Goal: Information Seeking & Learning: Learn about a topic

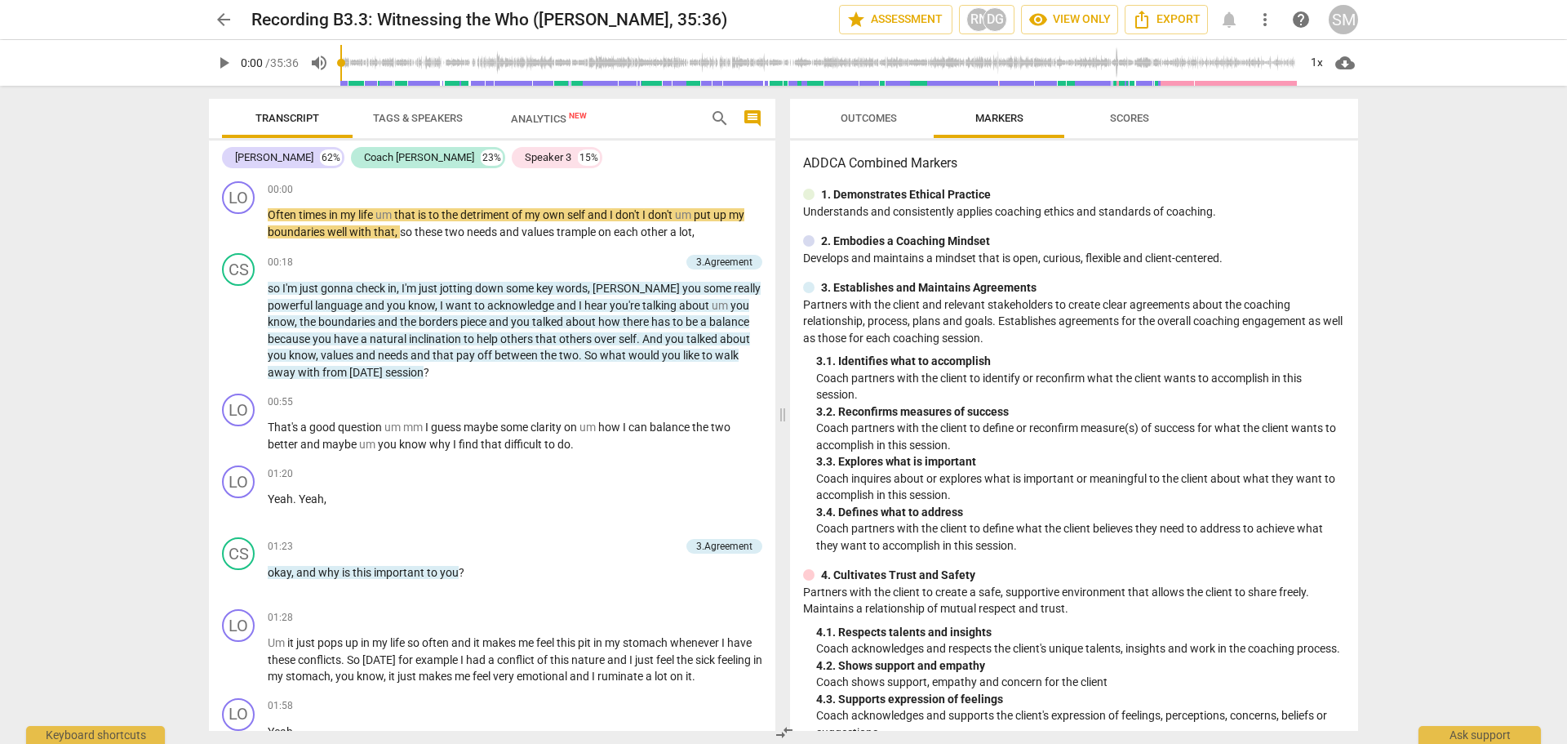
click at [233, 19] on span "arrow_back" at bounding box center [223, 20] width 29 height 20
click at [227, 19] on span "arrow_back" at bounding box center [224, 20] width 20 height 20
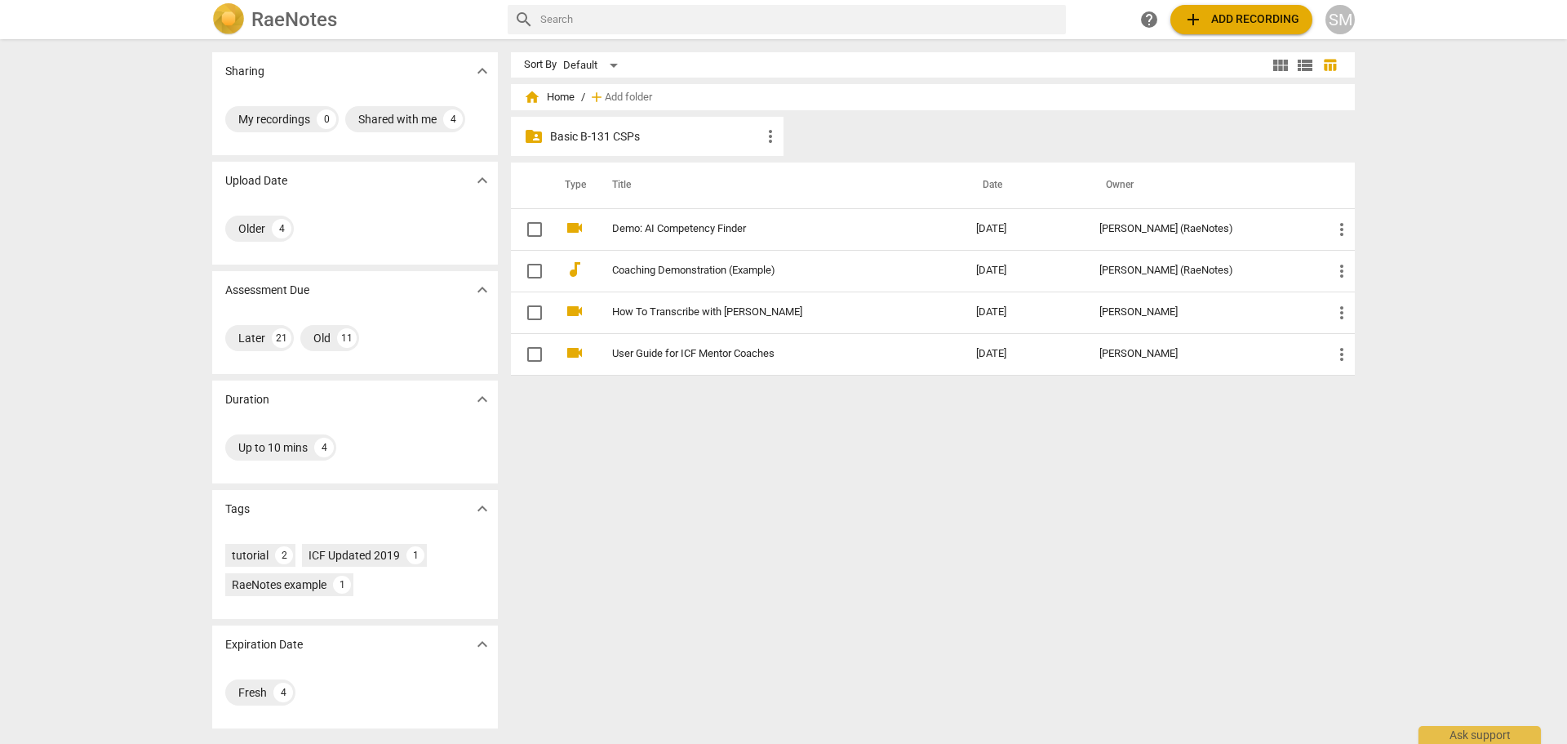
click at [227, 19] on img at bounding box center [228, 19] width 33 height 33
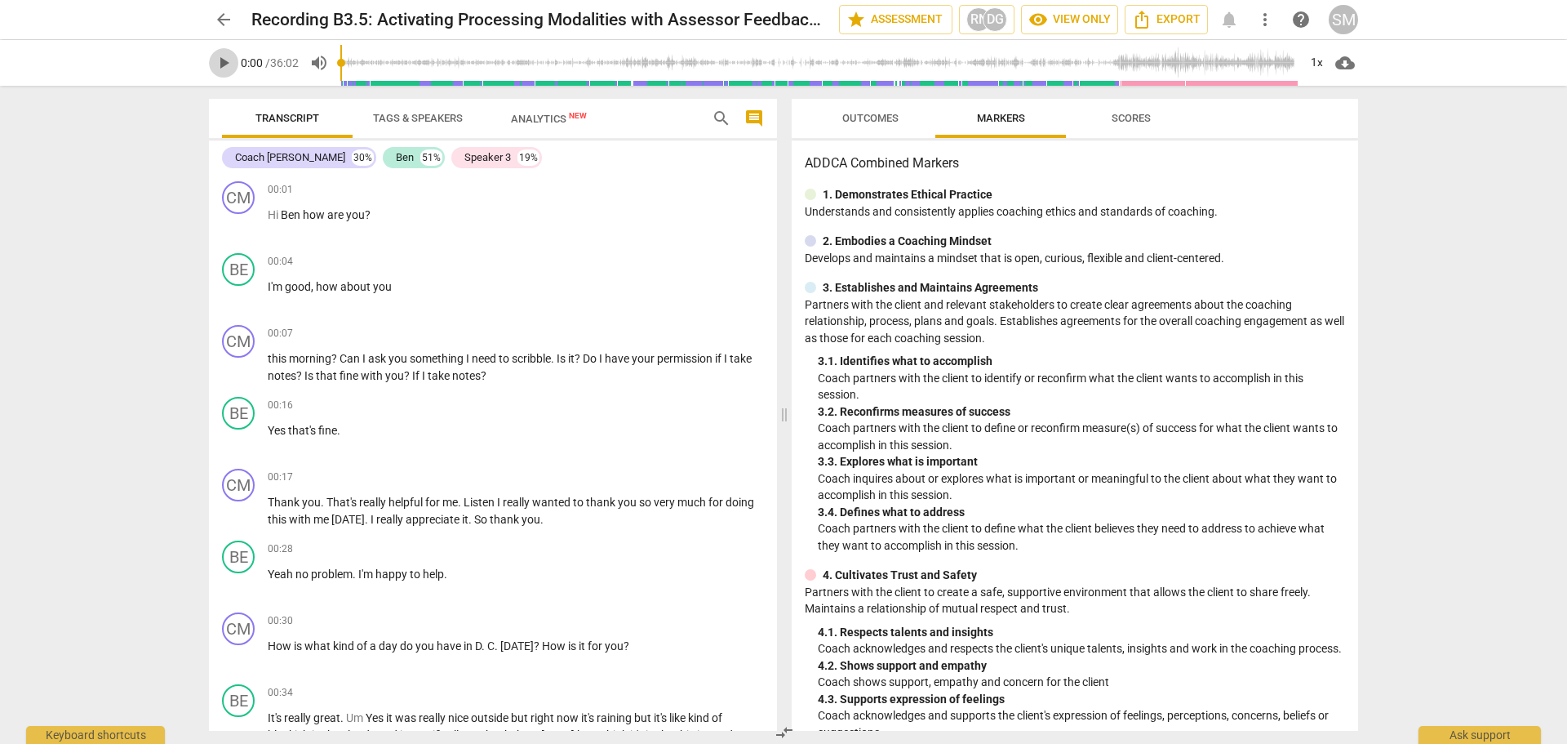
click at [220, 63] on span "play_arrow" at bounding box center [224, 63] width 20 height 20
click at [229, 65] on span "pause" at bounding box center [224, 63] width 20 height 20
click at [219, 60] on span "play_arrow" at bounding box center [224, 63] width 20 height 20
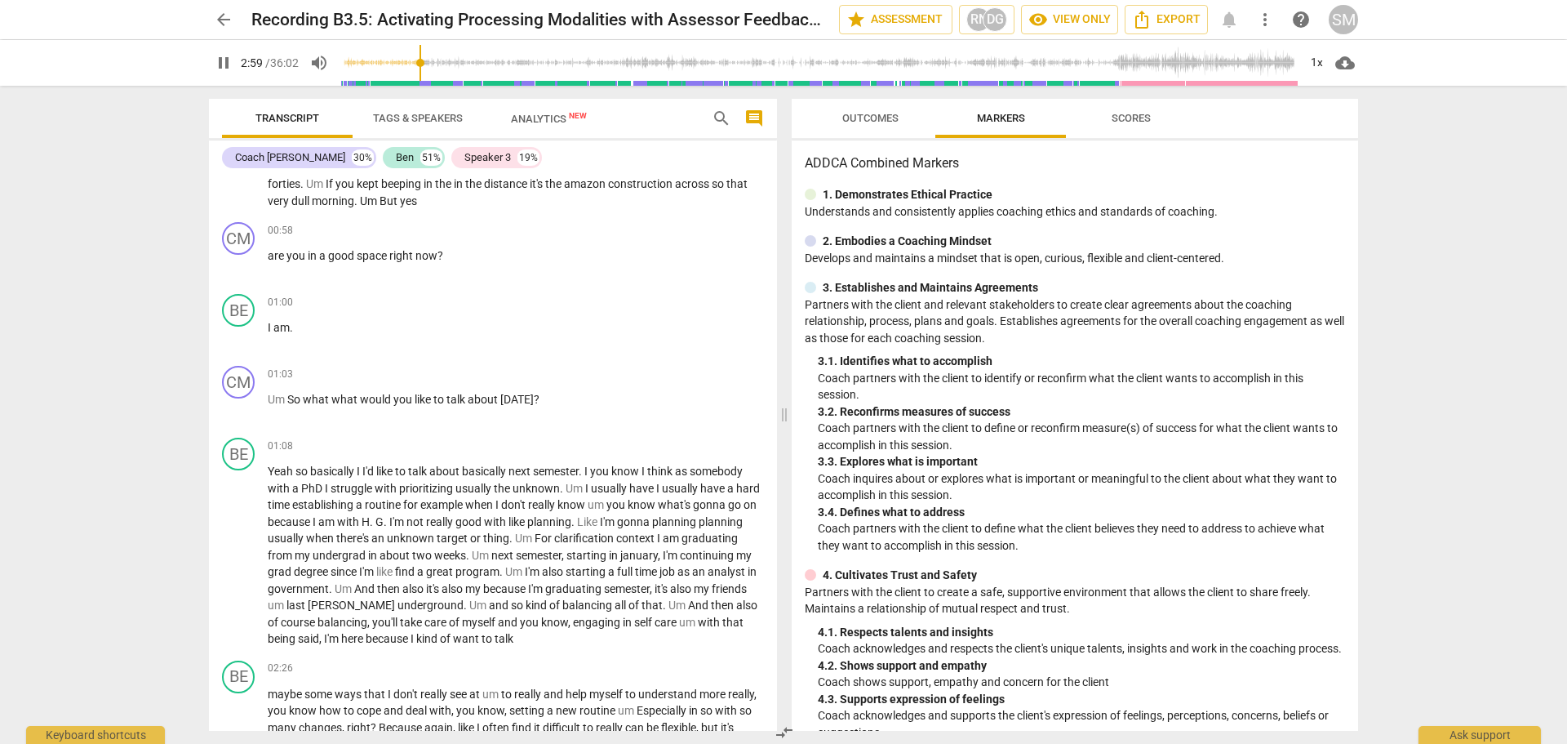
scroll to position [1165, 0]
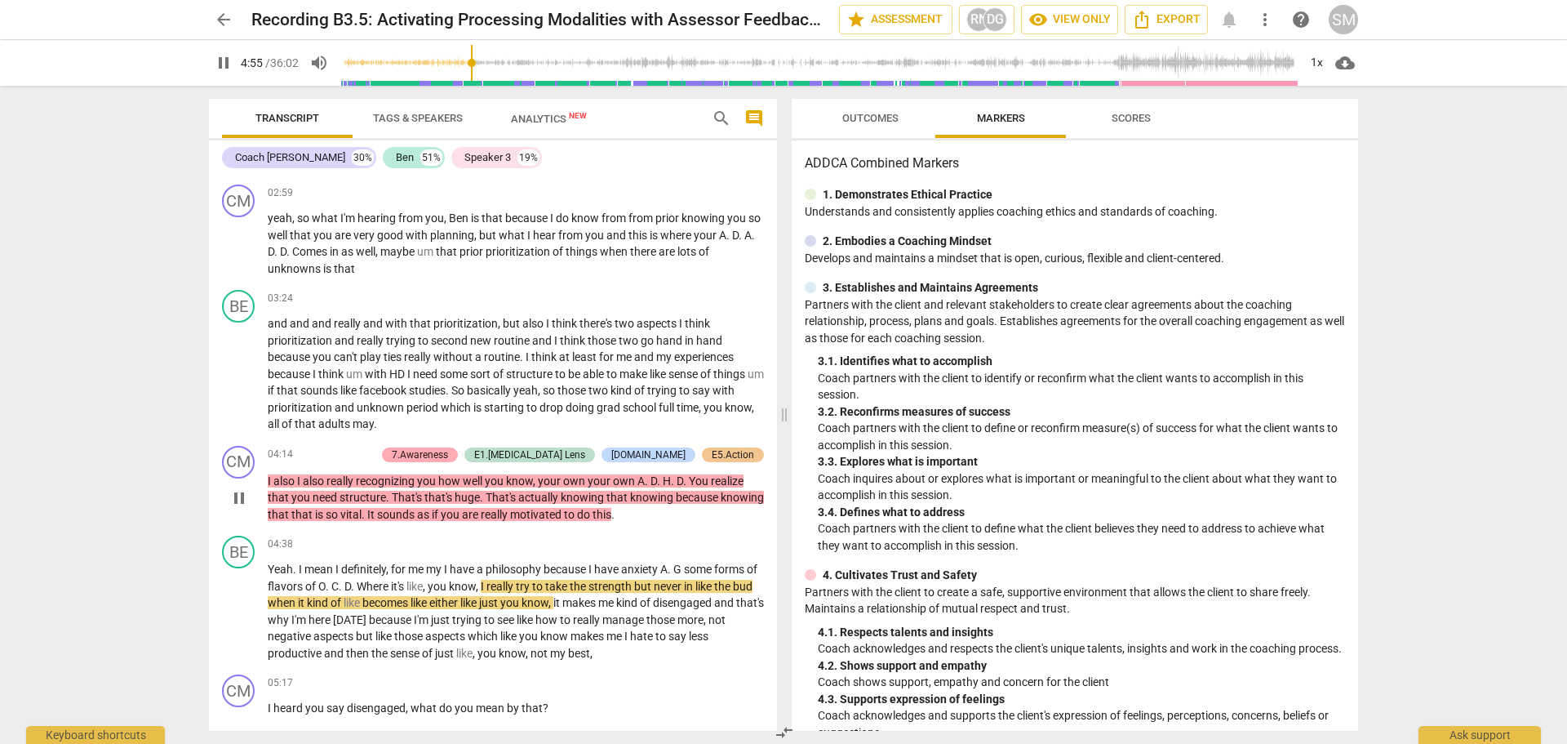
click at [448, 447] on div "7.Awareness" at bounding box center [420, 454] width 56 height 15
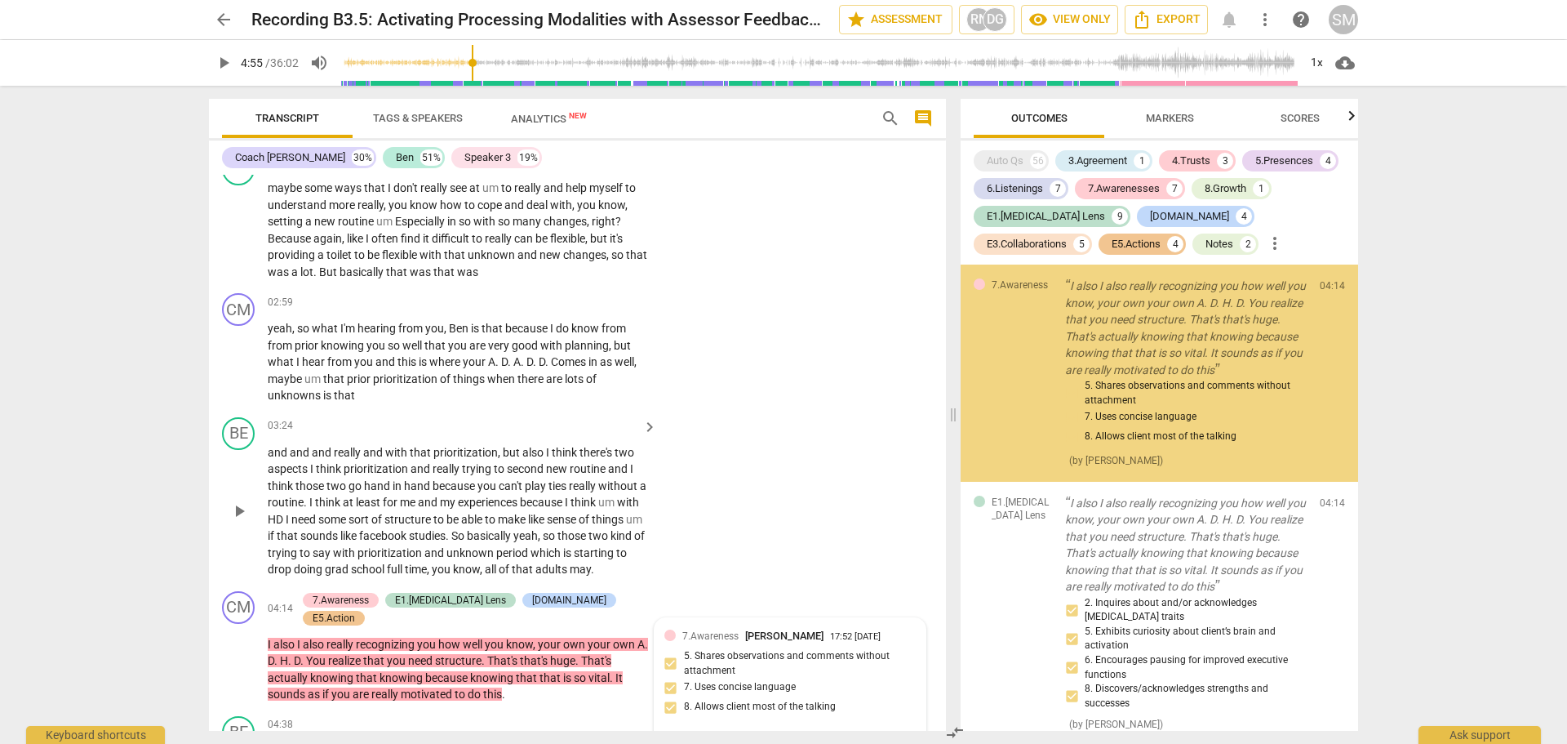
scroll to position [1264, 0]
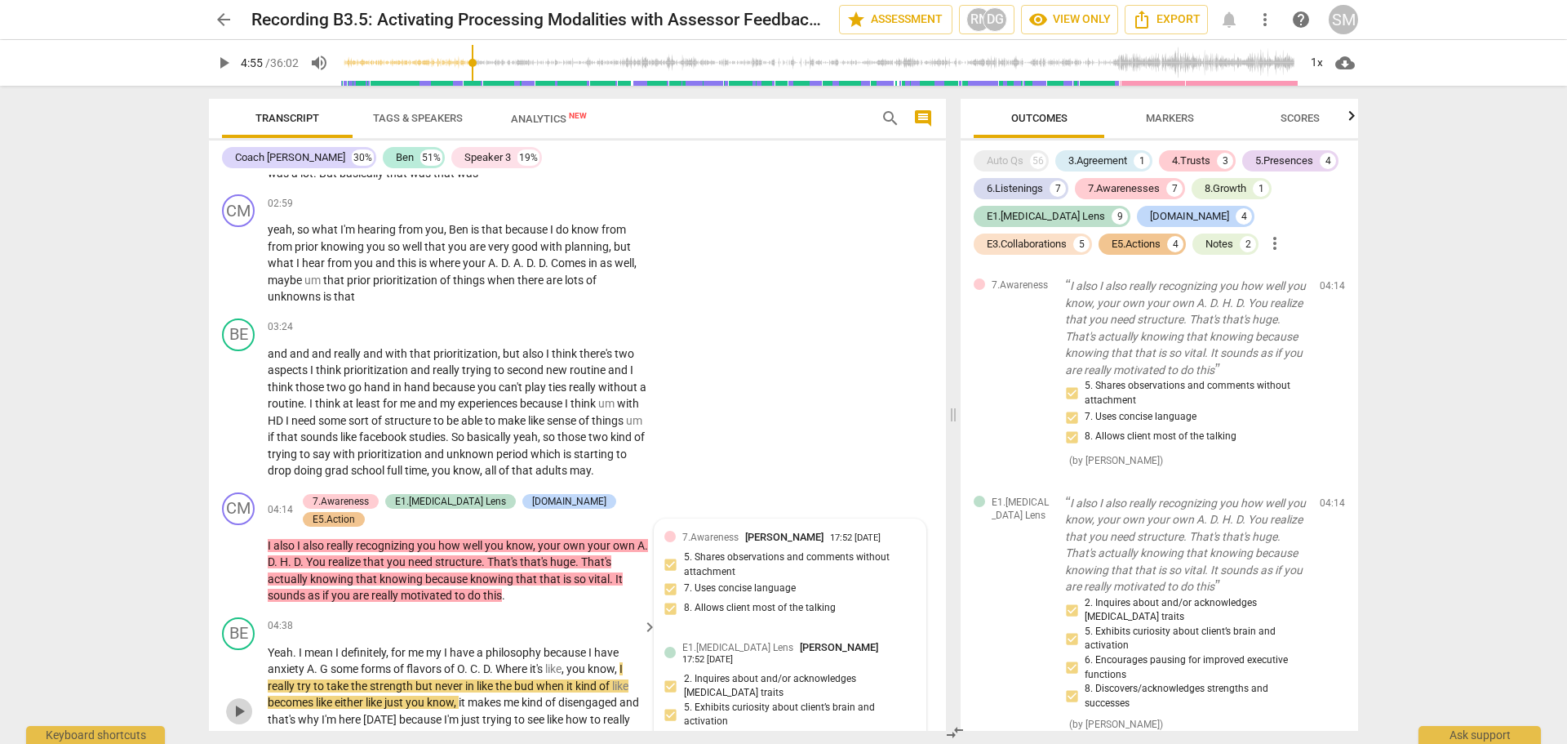
click at [238, 701] on span "play_arrow" at bounding box center [239, 711] width 20 height 20
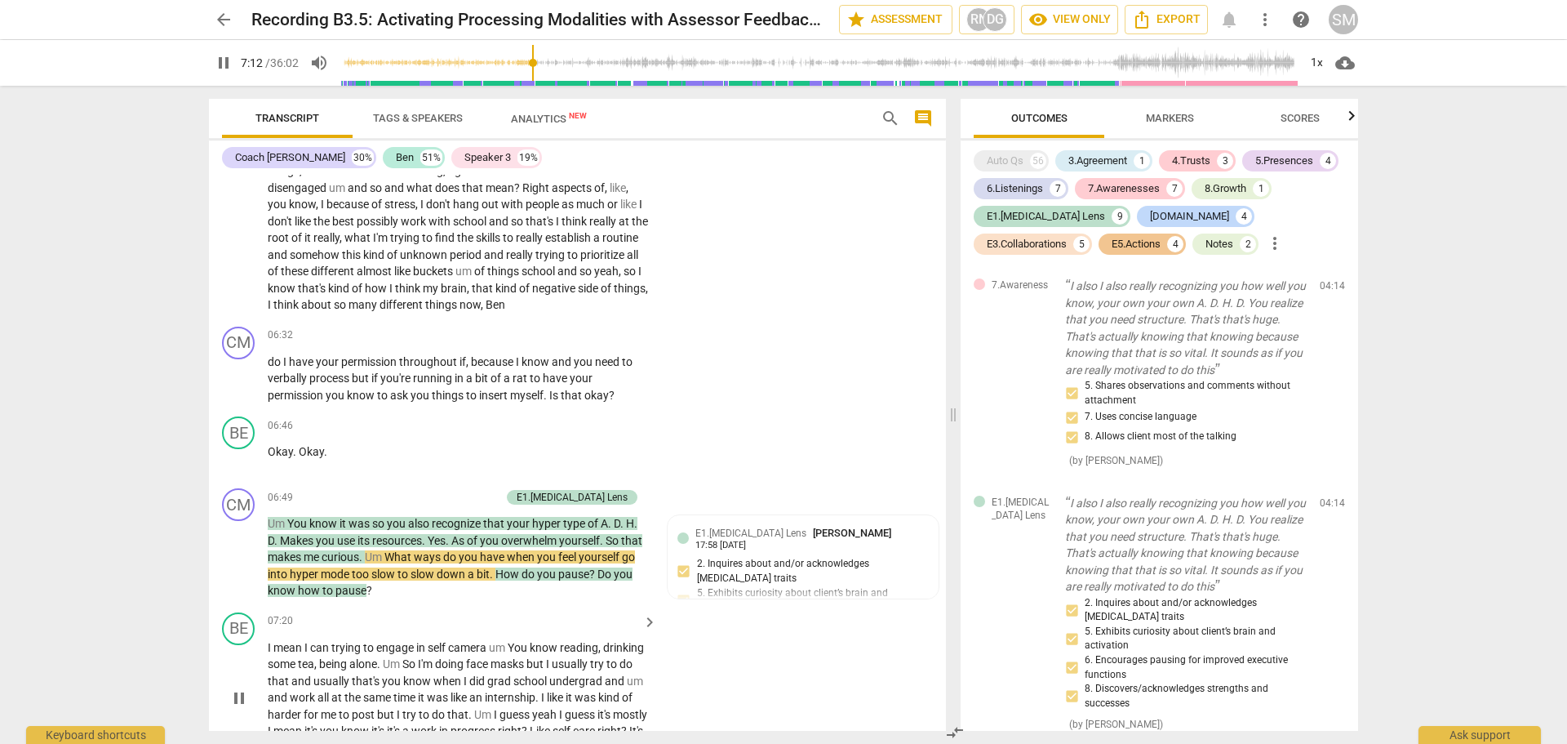
scroll to position [2080, 0]
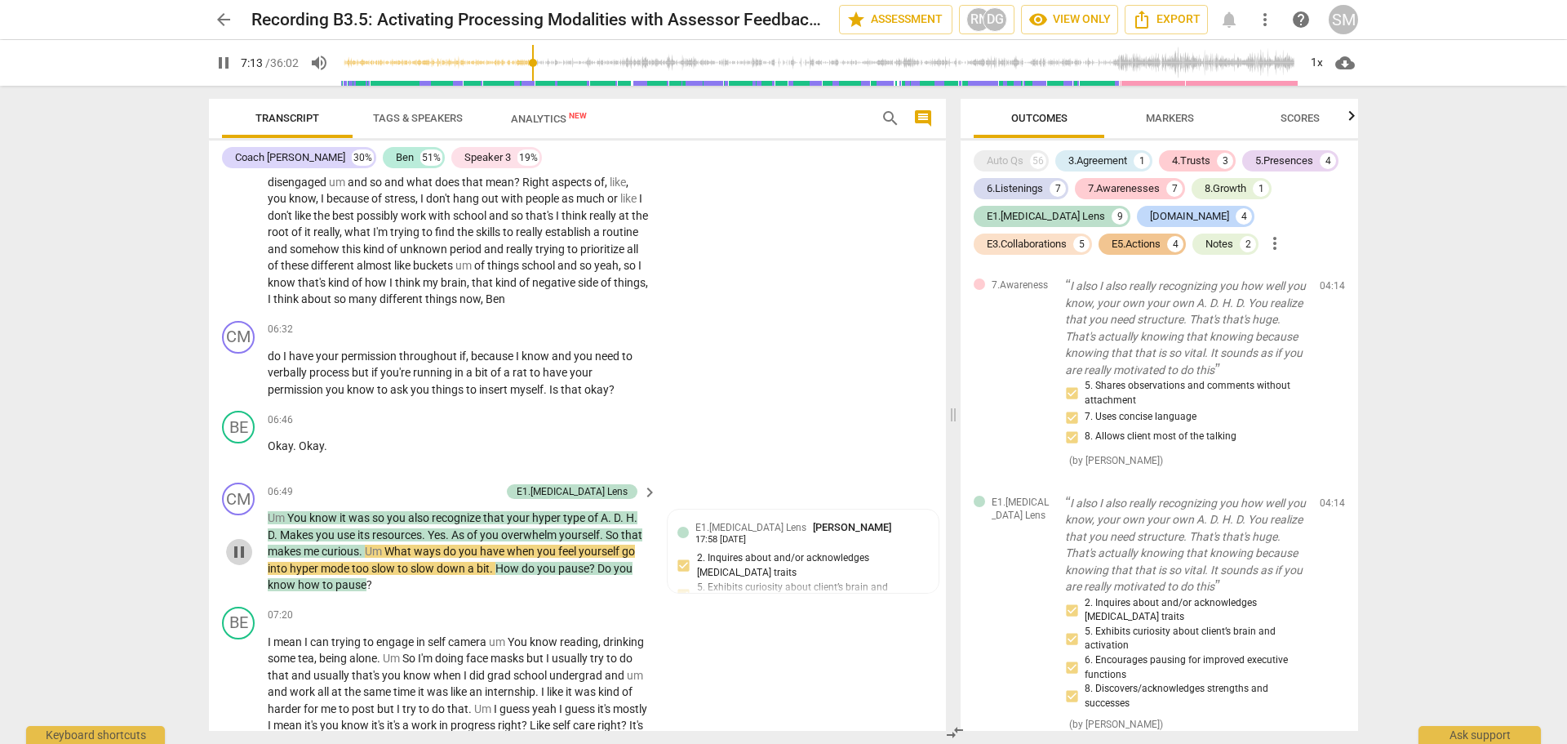
click at [247, 542] on span "pause" at bounding box center [239, 552] width 20 height 20
click at [296, 509] on p "Um You know it was so you also recognize that your hyper type of A . D . H . D …" at bounding box center [458, 551] width 381 height 84
click at [286, 511] on span "Um" at bounding box center [278, 517] width 20 height 13
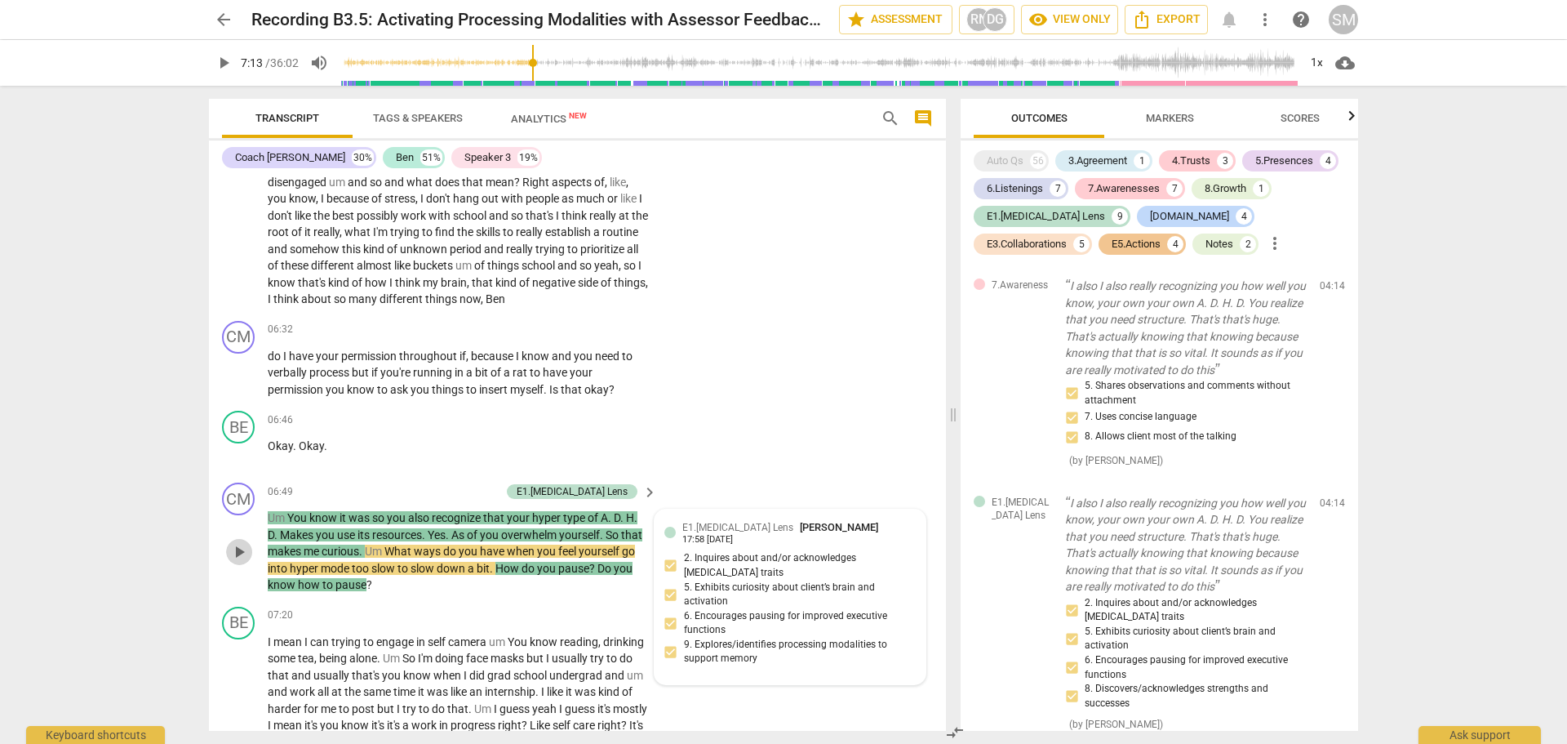
click at [251, 542] on span "play_arrow" at bounding box center [239, 552] width 26 height 20
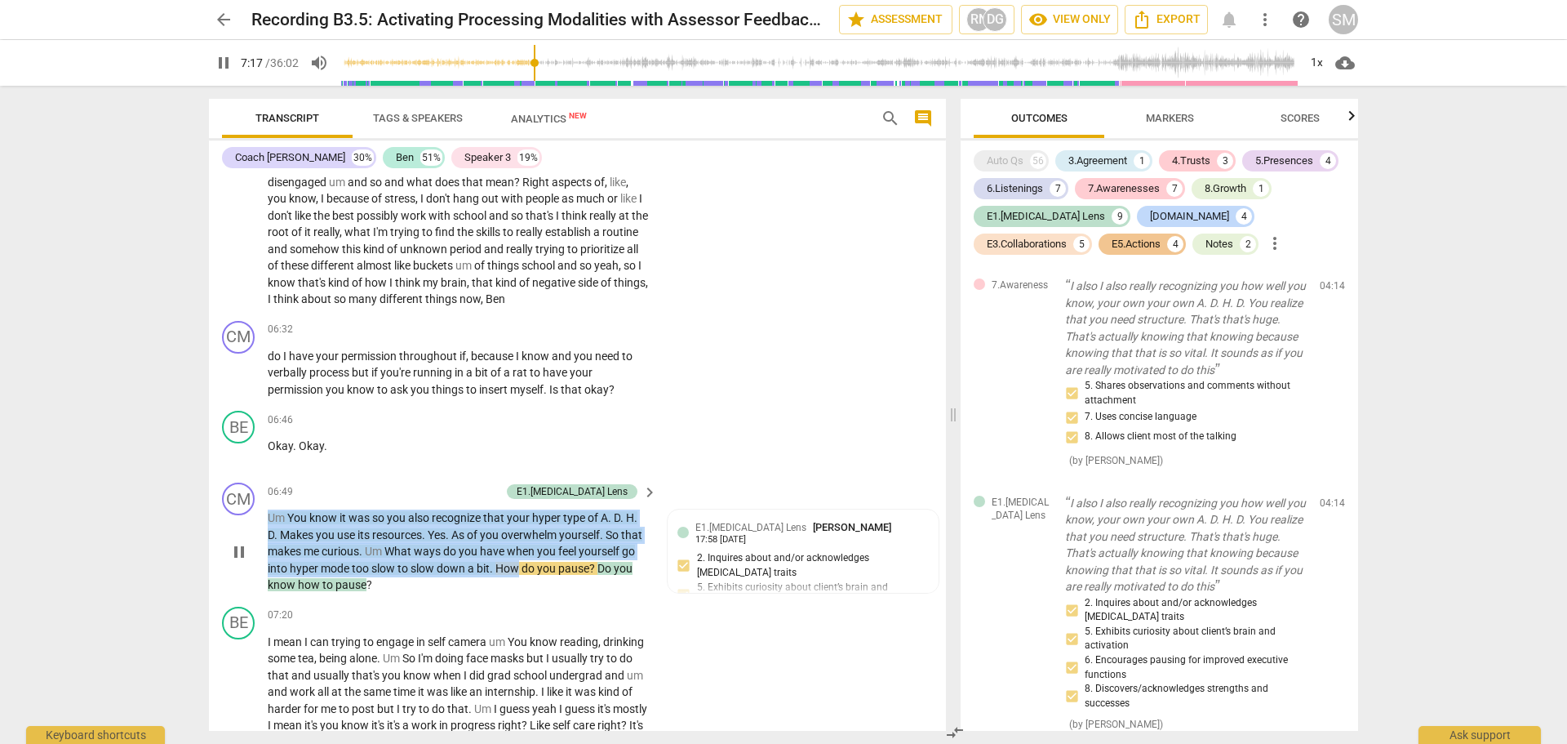
drag, startPoint x: 451, startPoint y: 424, endPoint x: 276, endPoint y: 371, distance: 183.1
click at [273, 482] on div "06:49 E1.[MEDICAL_DATA] Lens keyboard_arrow_right Um You know it was so you als…" at bounding box center [463, 537] width 391 height 111
click at [280, 511] on span "Um" at bounding box center [278, 517] width 20 height 13
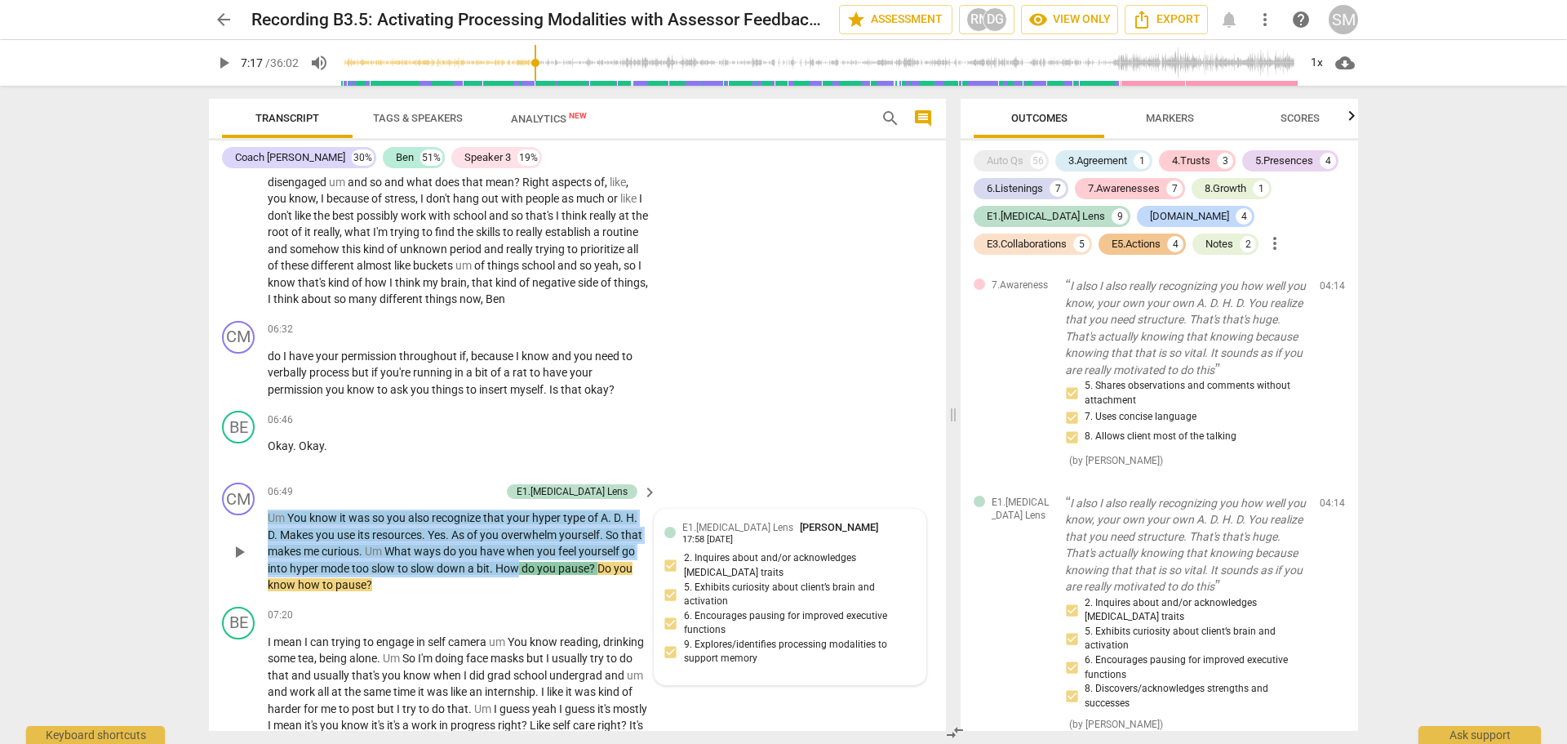
click at [280, 511] on span "Um" at bounding box center [278, 517] width 20 height 13
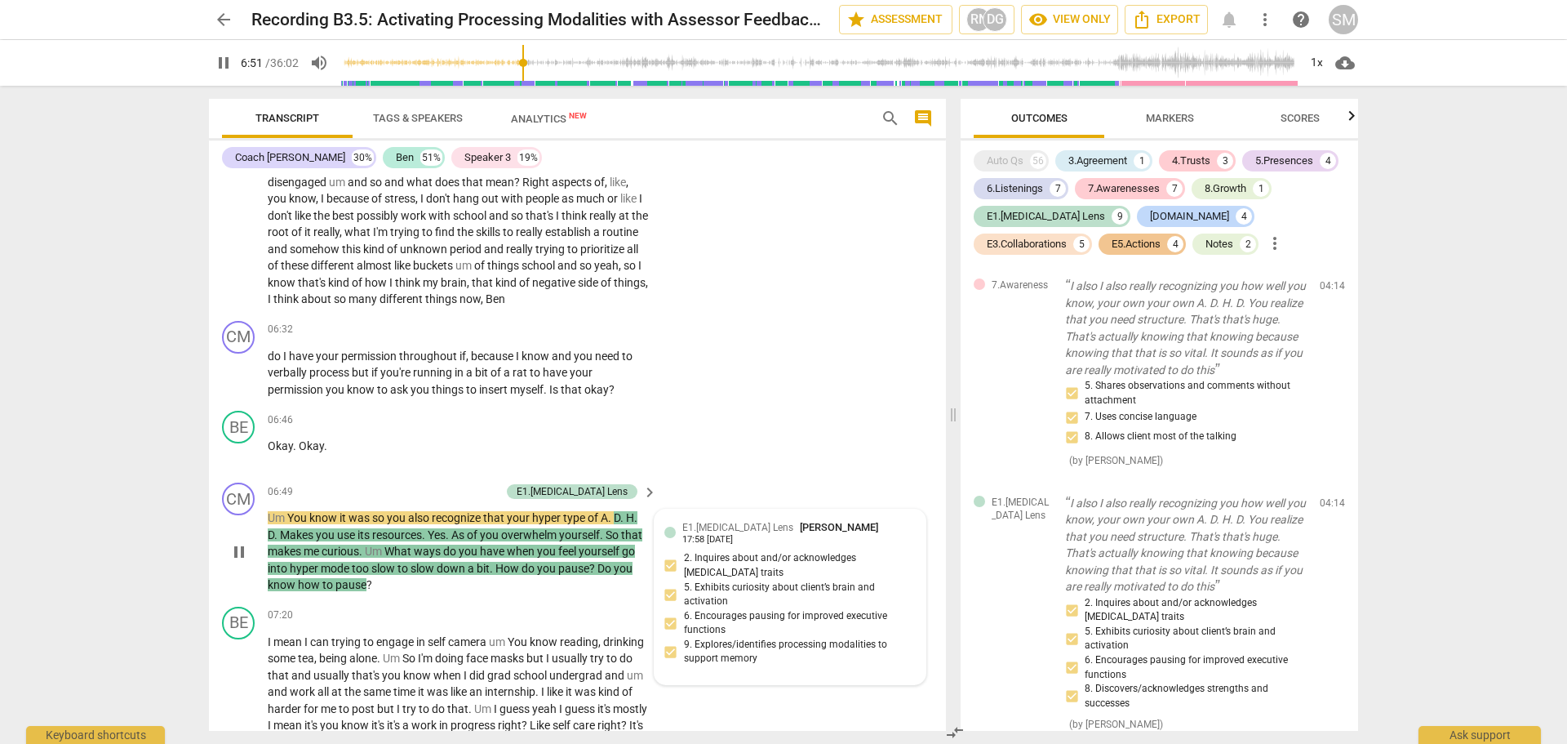
click at [434, 476] on div "CM play_arrow pause 06:49 E1.[MEDICAL_DATA] Lens keyboard_arrow_right Um You kn…" at bounding box center [577, 538] width 737 height 124
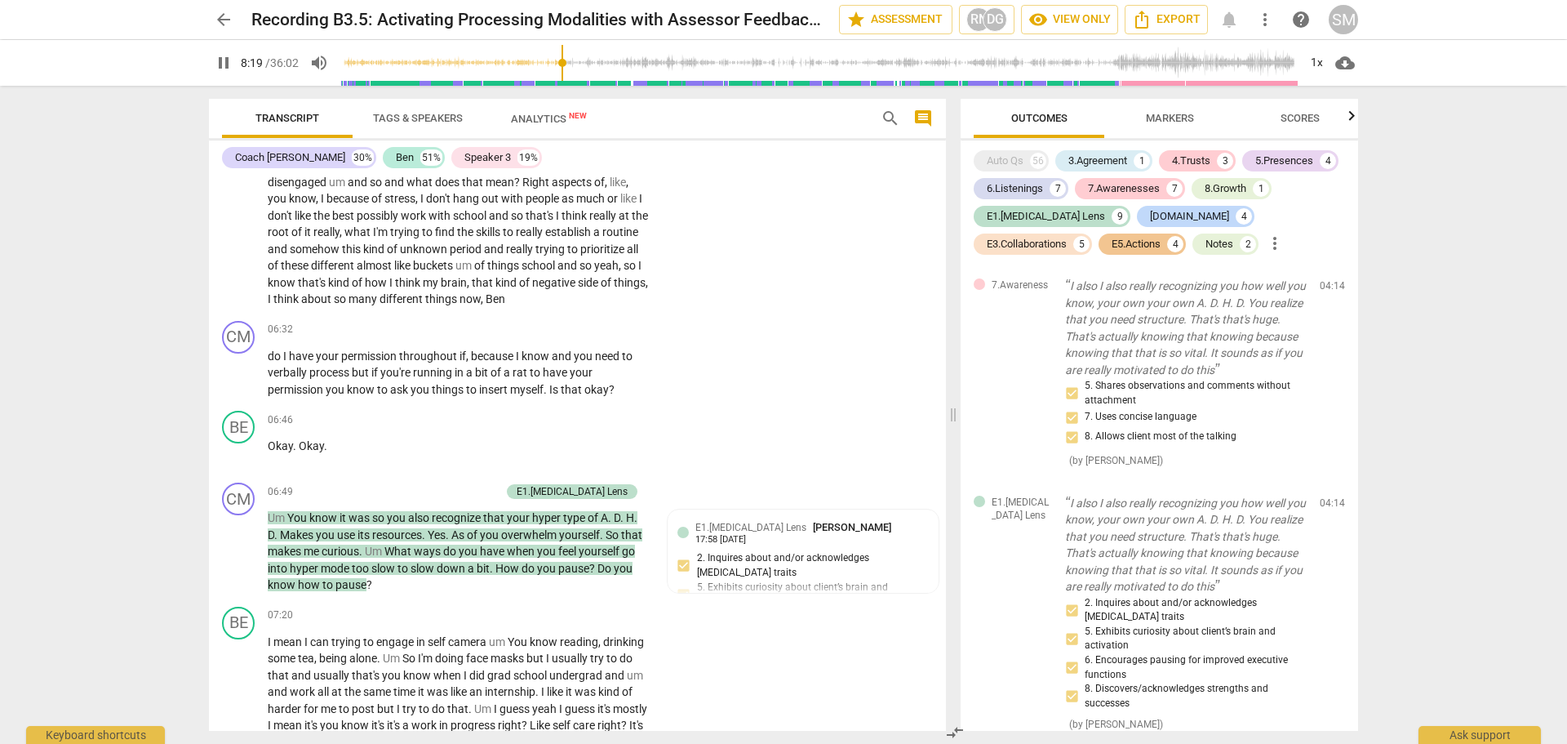
scroll to position [2625, 0]
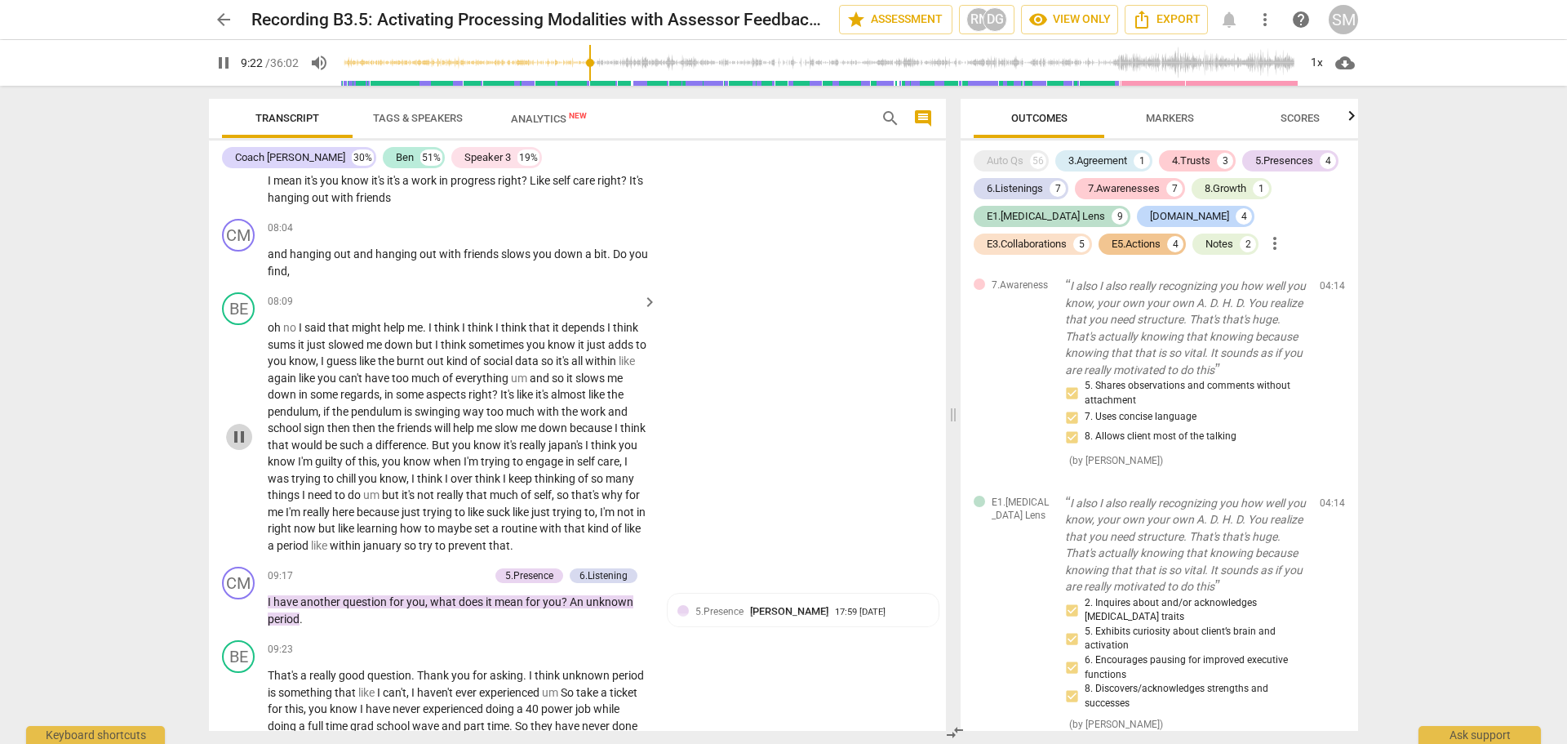
click at [236, 427] on span "pause" at bounding box center [239, 437] width 20 height 20
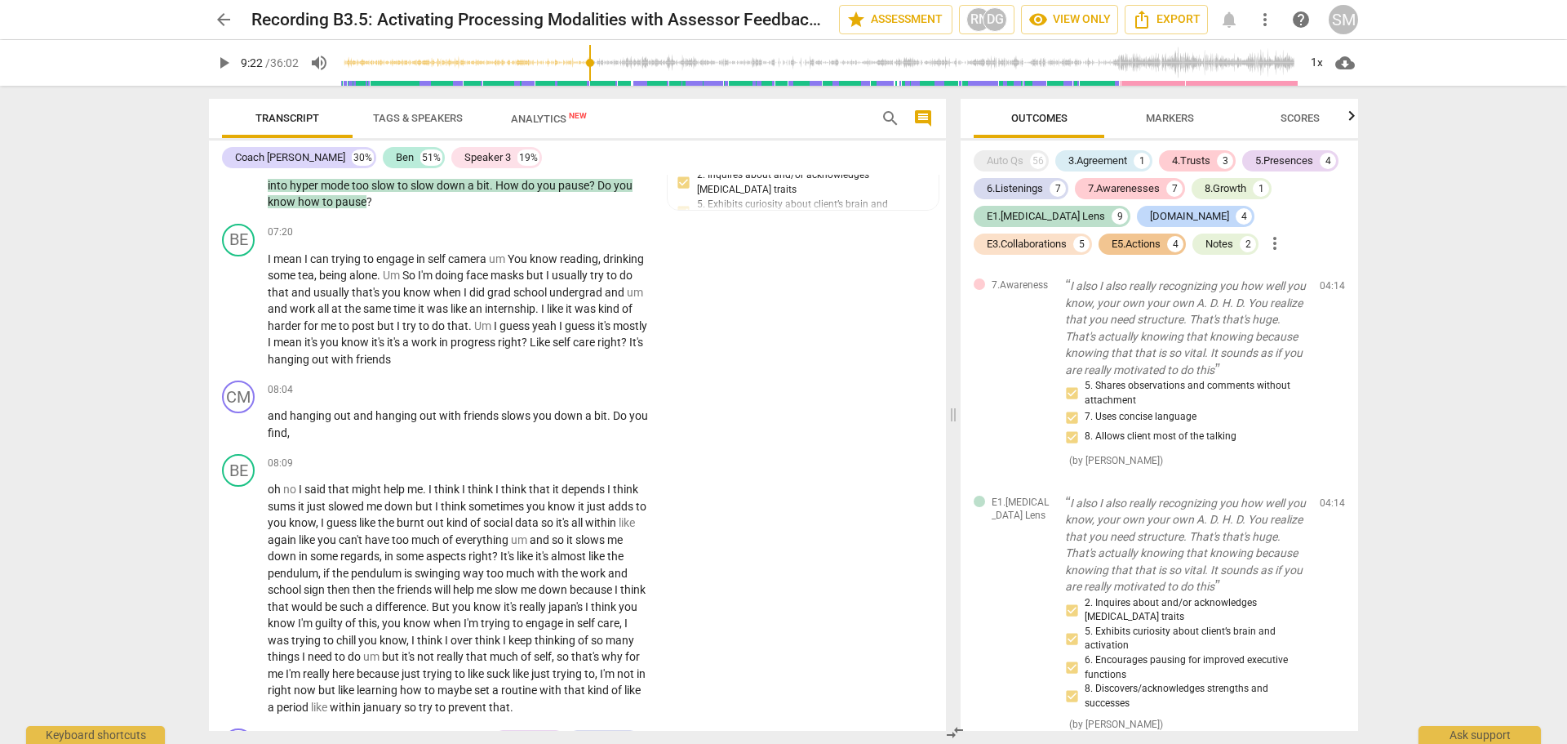
scroll to position [2449, 0]
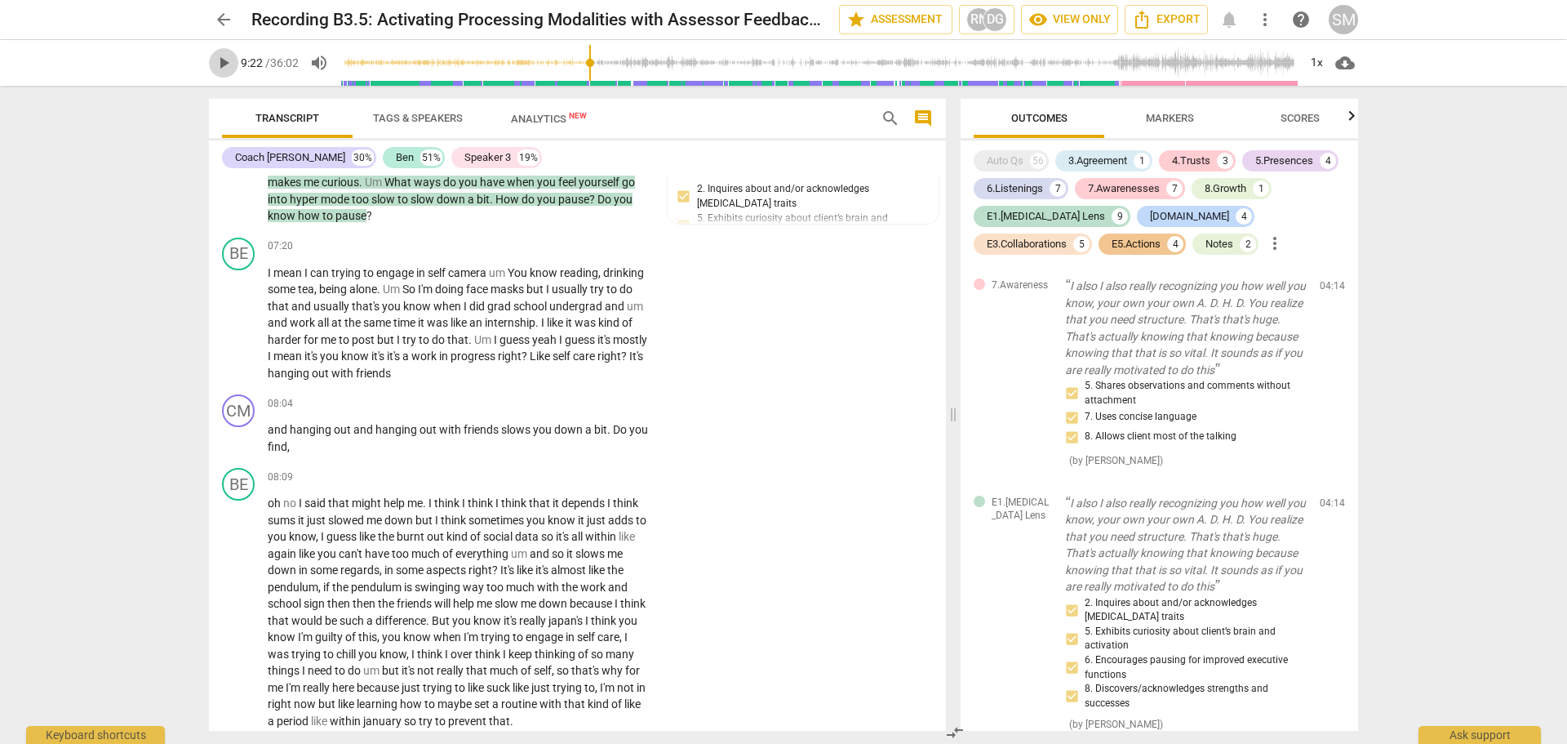
click at [220, 60] on span "play_arrow" at bounding box center [224, 63] width 20 height 20
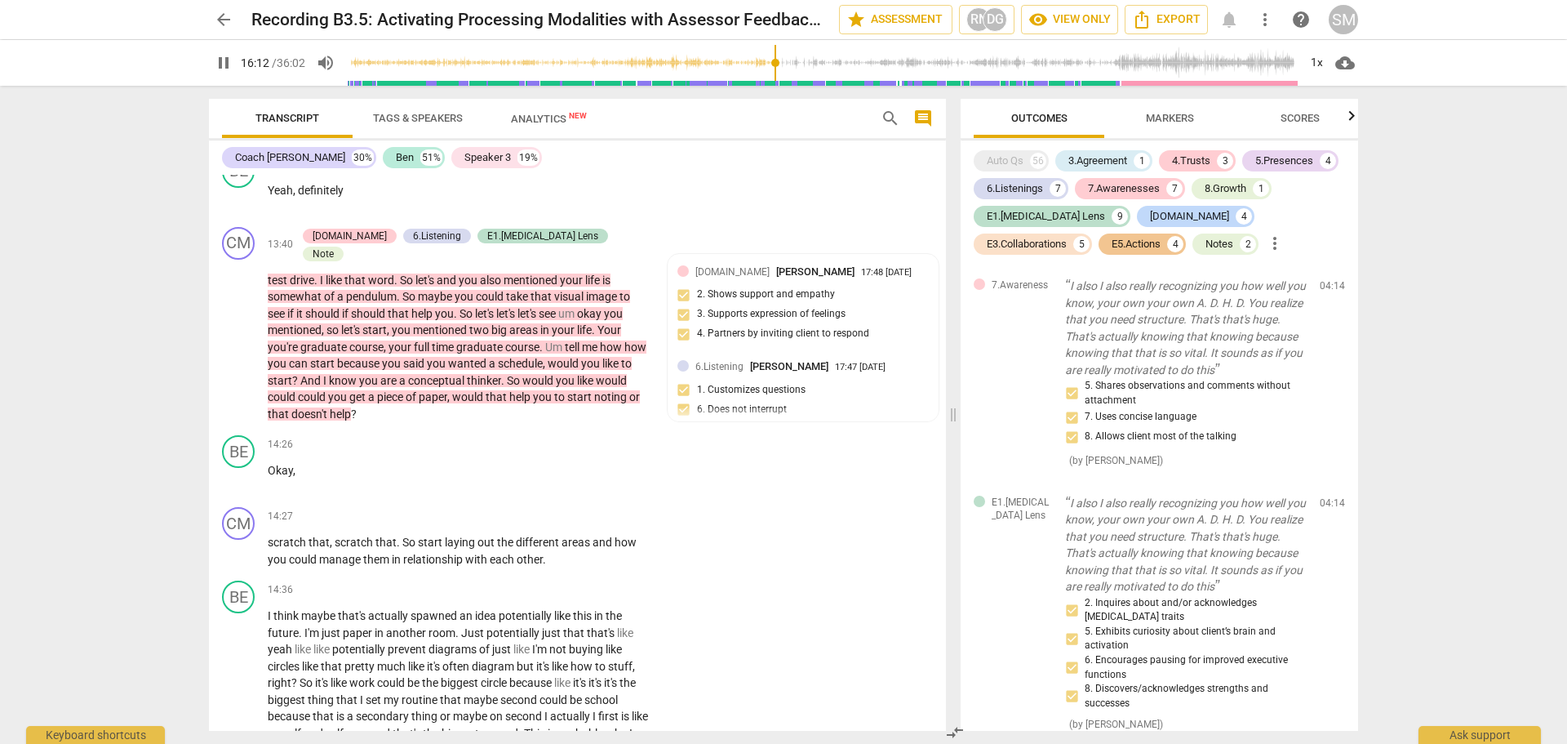
scroll to position [4984, 0]
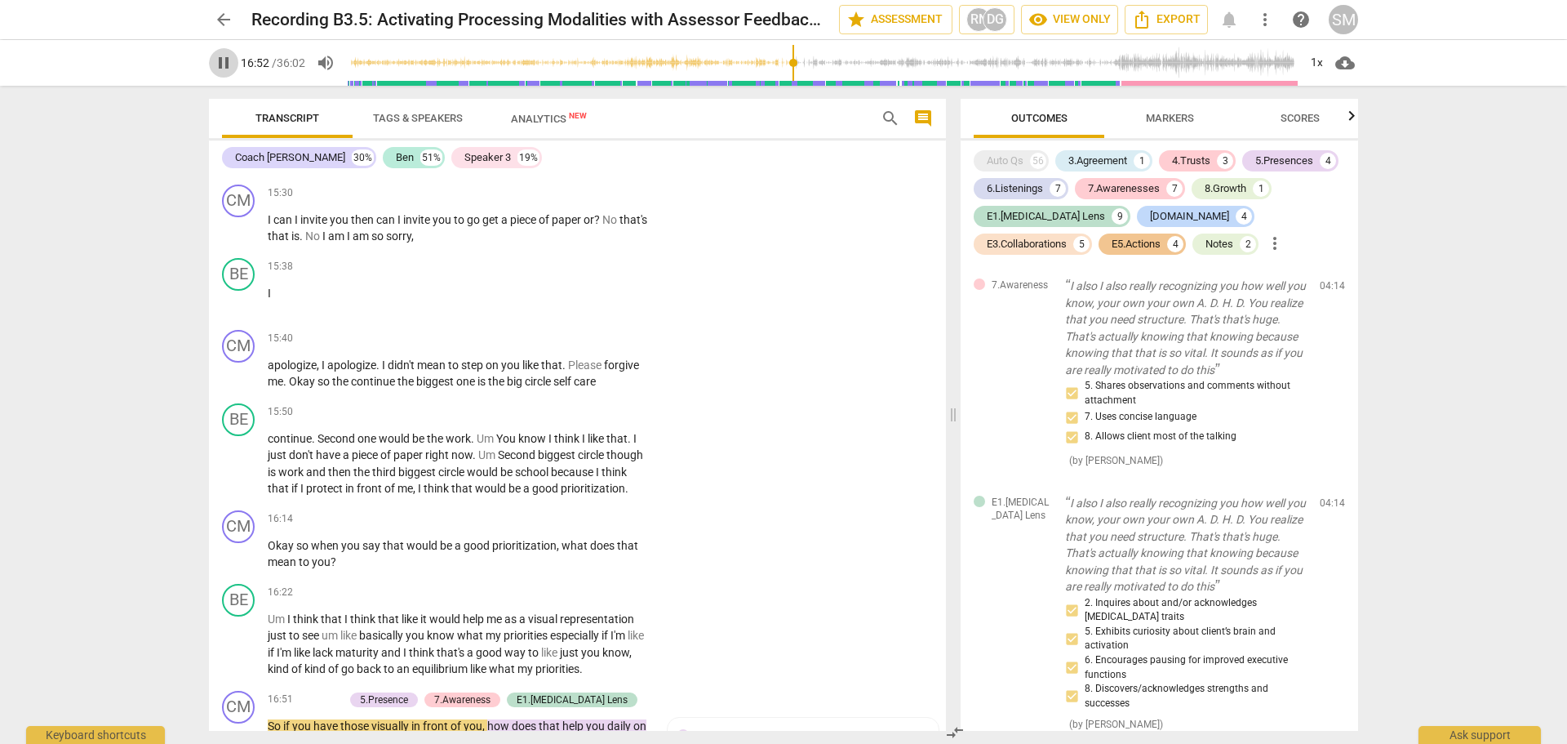
click at [229, 62] on span "pause" at bounding box center [224, 63] width 20 height 20
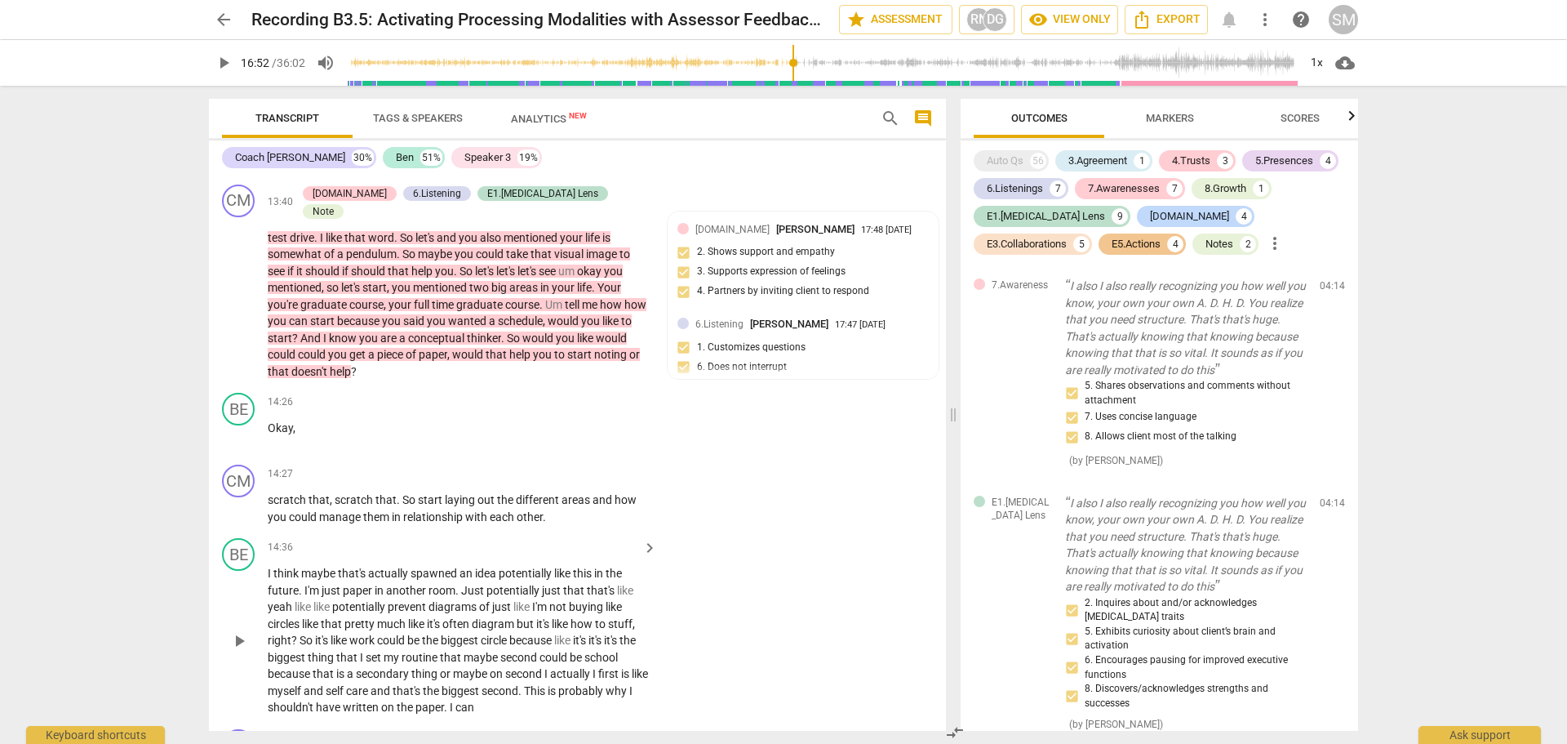
scroll to position [3896, 0]
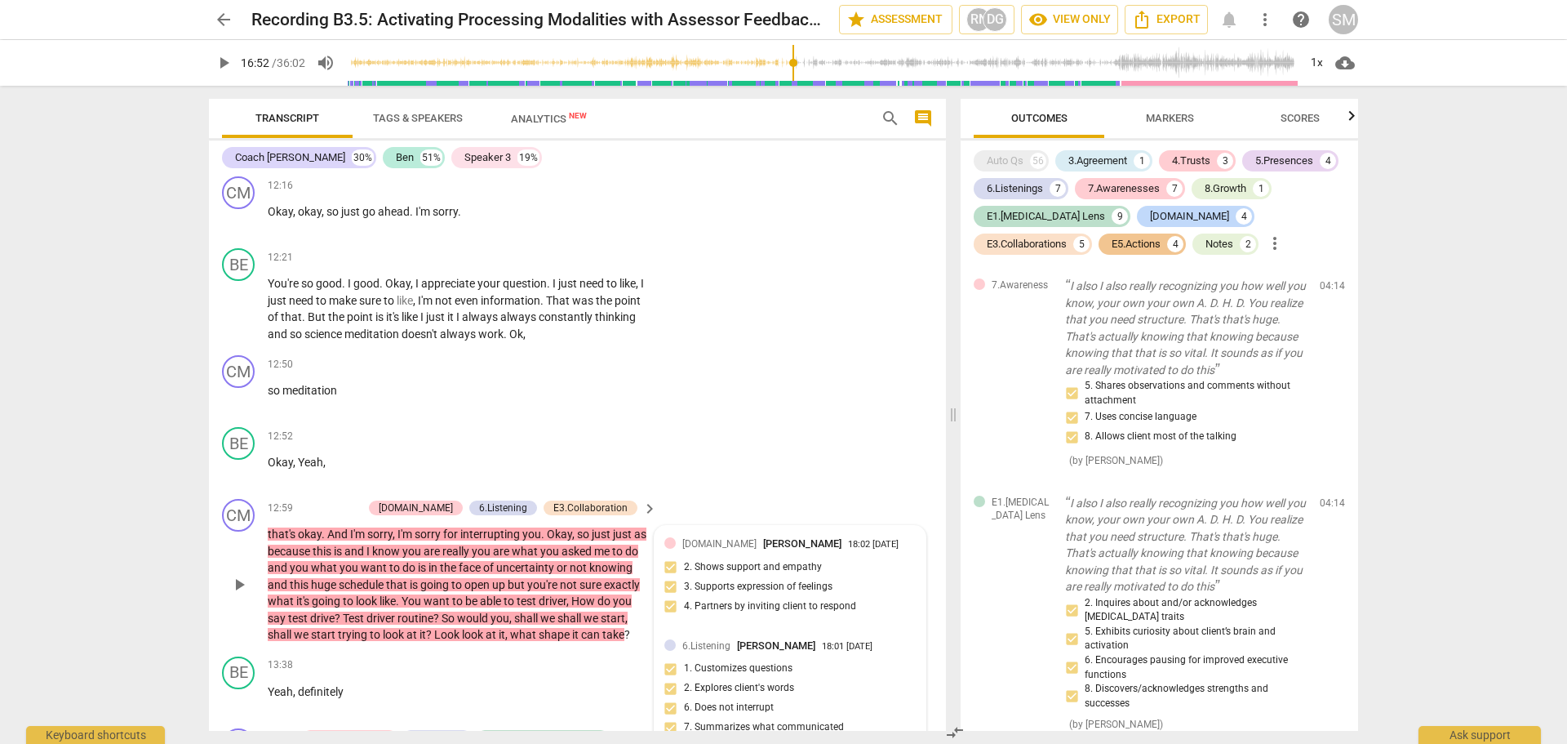
click at [334, 743] on div "Note" at bounding box center [323, 755] width 21 height 15
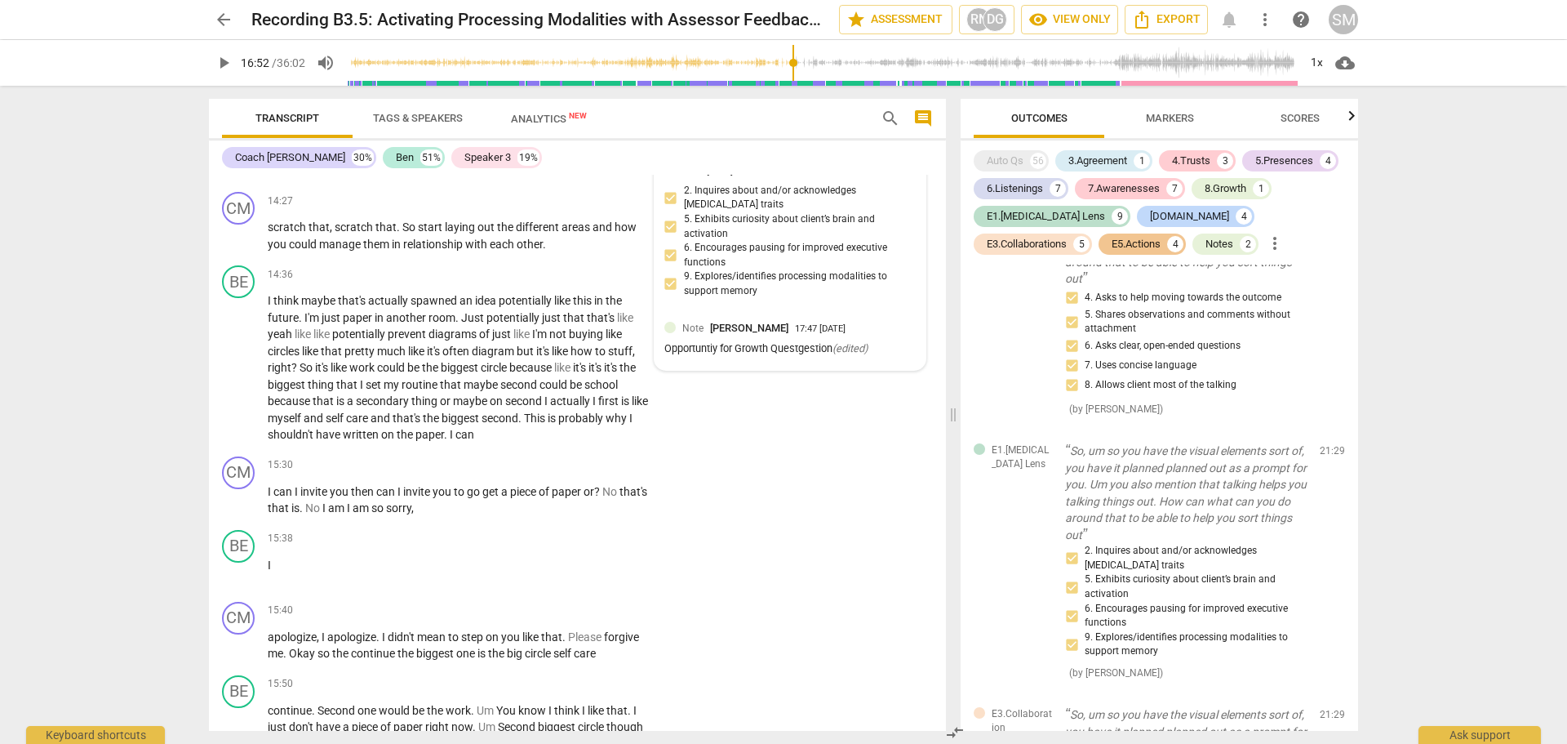
scroll to position [4984, 0]
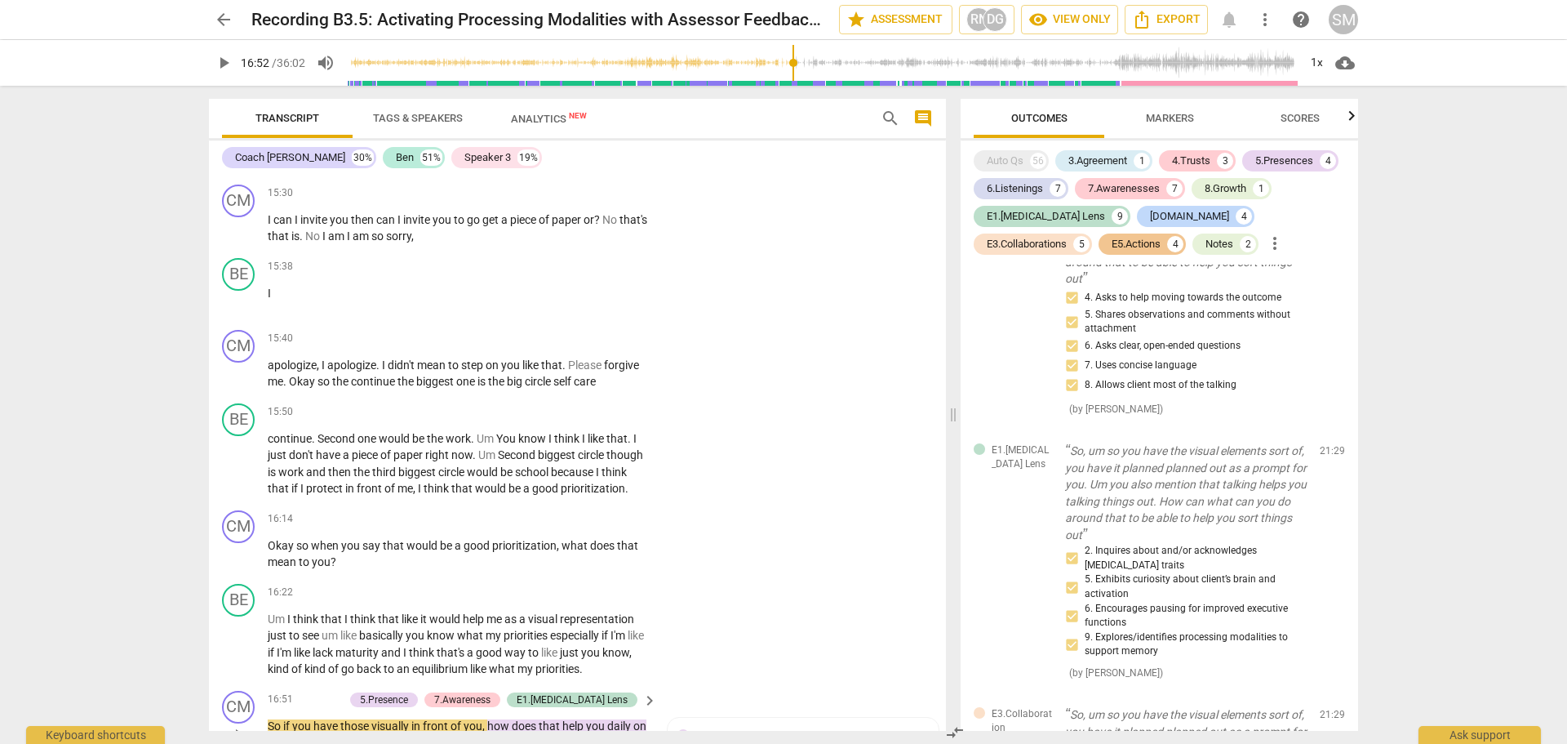
click at [247, 725] on span "play_arrow" at bounding box center [239, 735] width 20 height 20
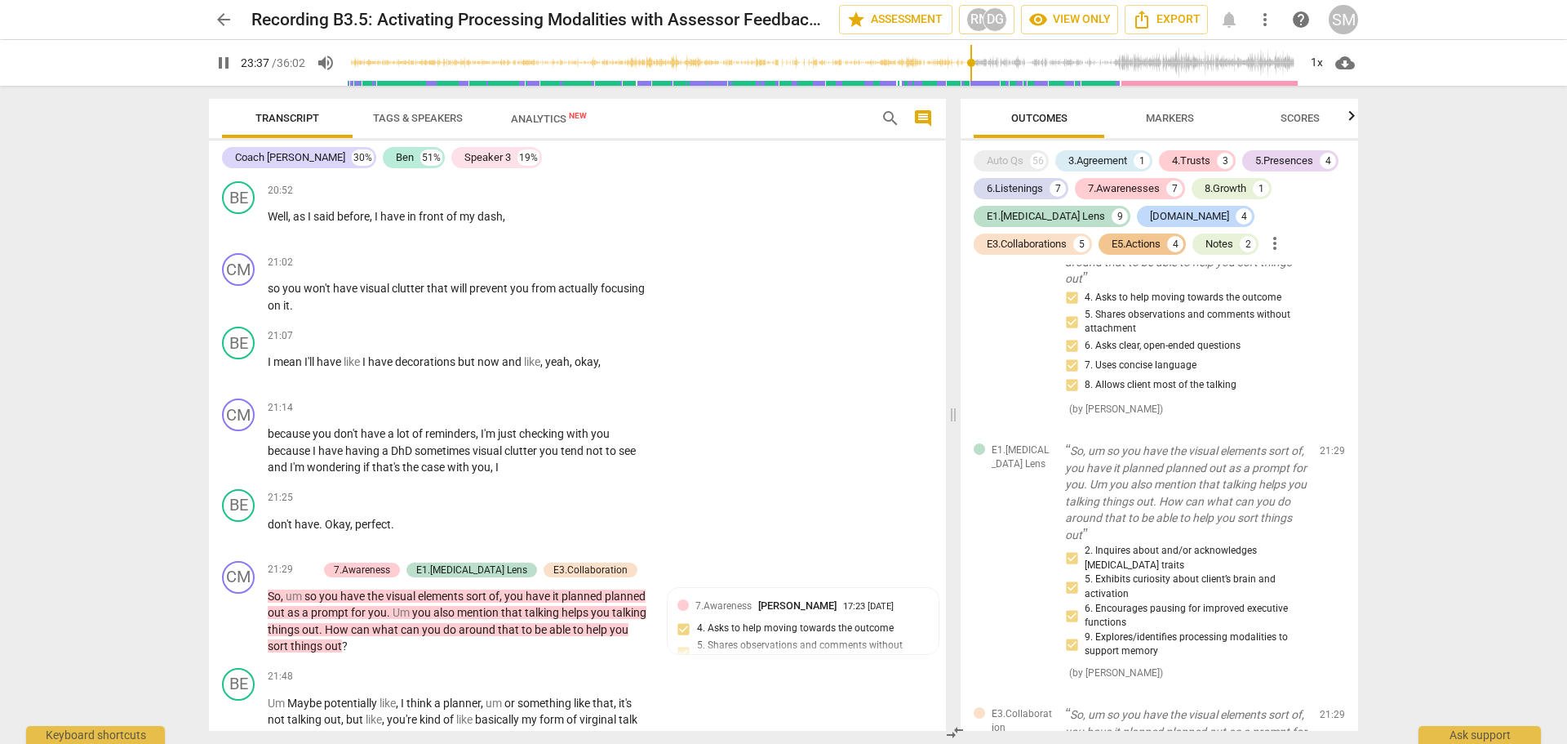
scroll to position [7317, 0]
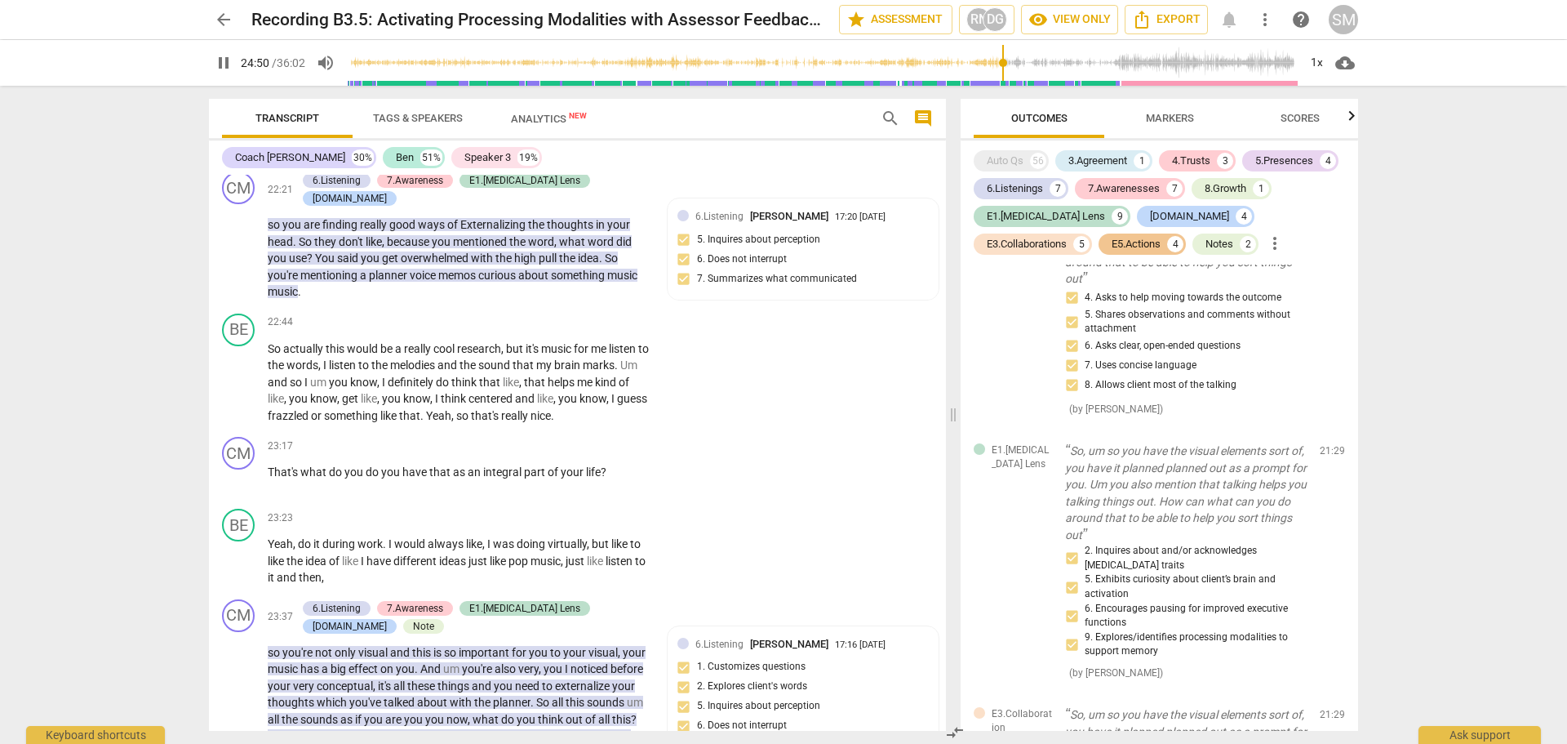
click at [225, 67] on span "pause" at bounding box center [224, 63] width 20 height 20
click at [218, 68] on span "play_arrow" at bounding box center [224, 63] width 20 height 20
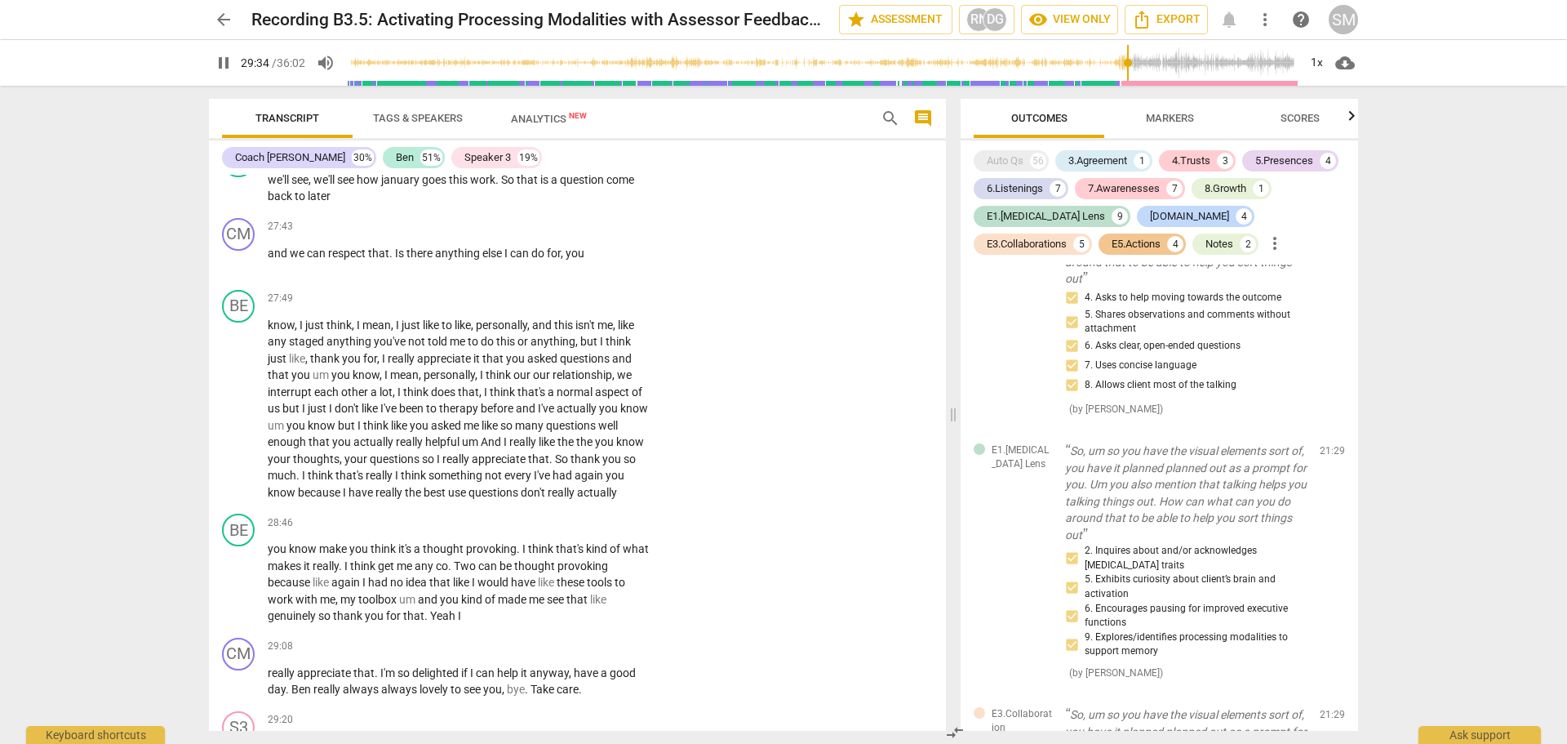
scroll to position [9016, 0]
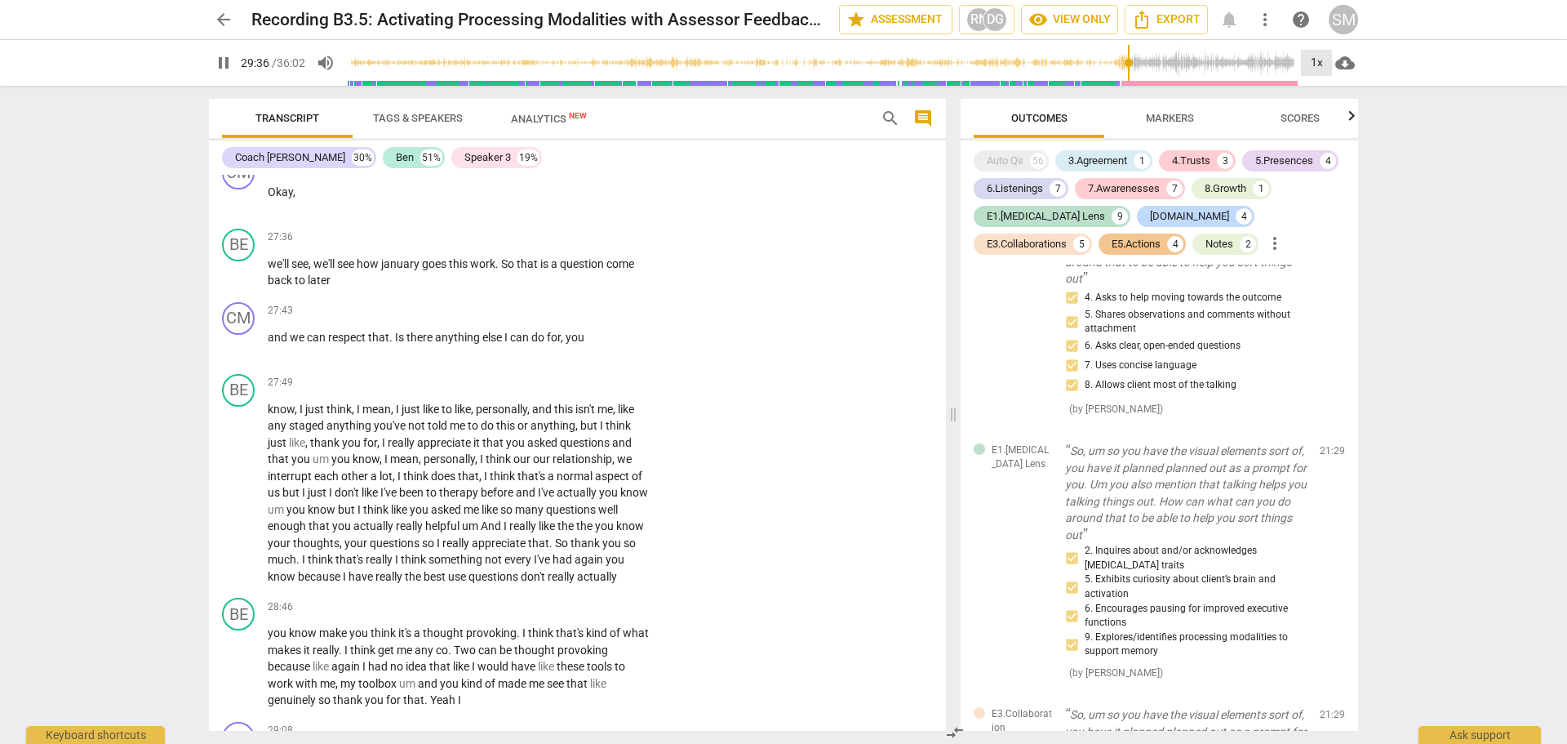
click at [1314, 63] on div "1x" at bounding box center [1316, 63] width 31 height 26
click at [1323, 153] on li "1.5x" at bounding box center [1328, 157] width 55 height 31
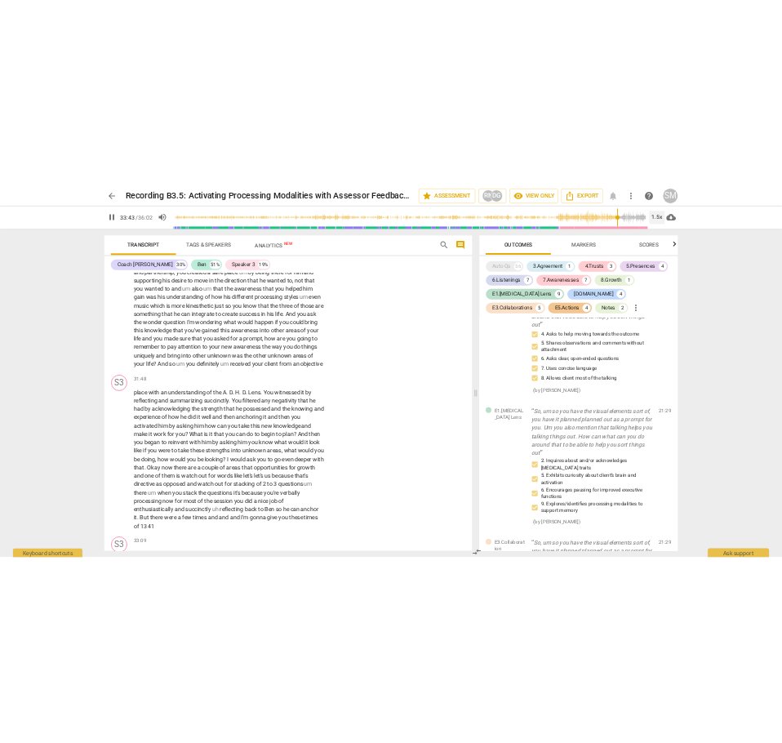
scroll to position [10105, 0]
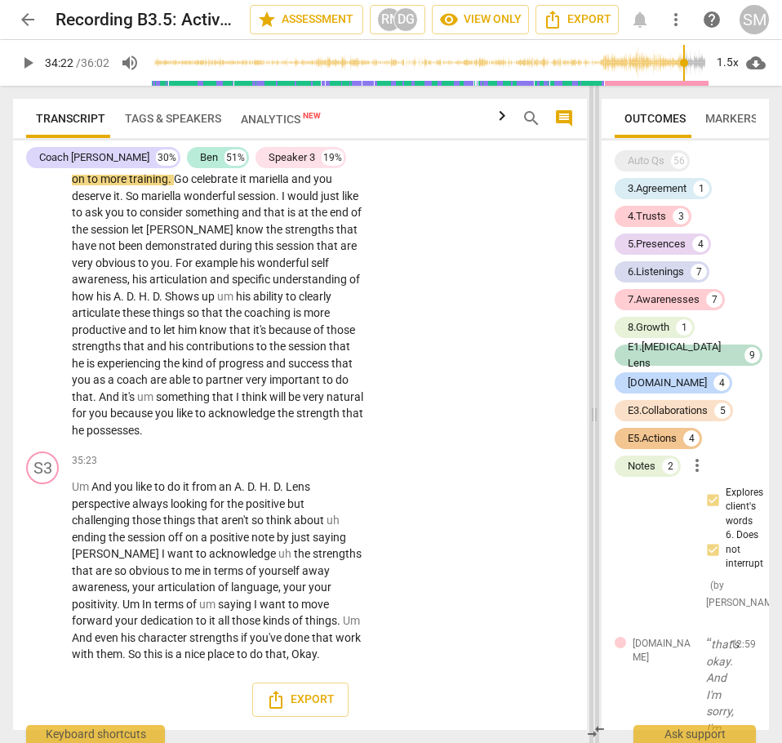
scroll to position [39744, 0]
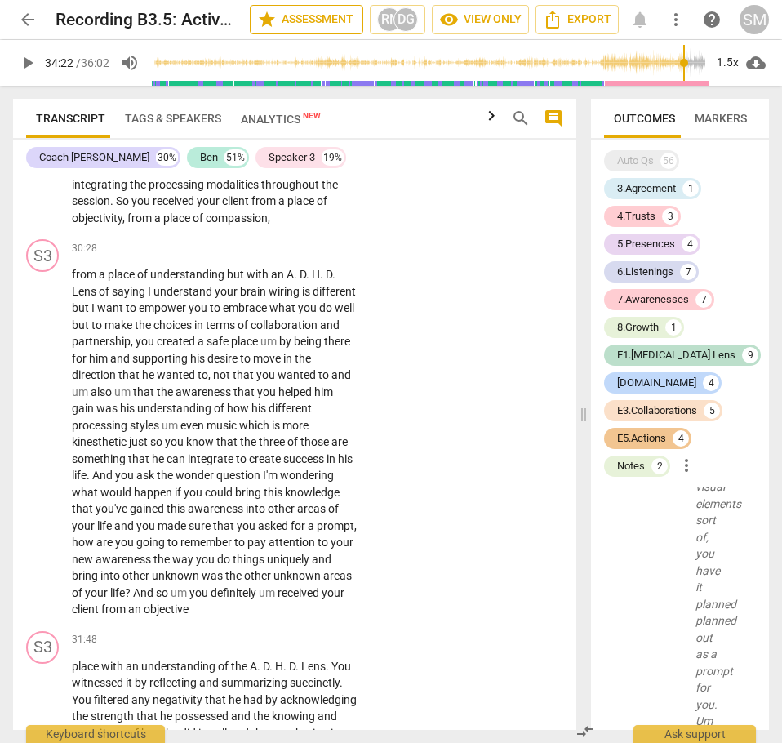
drag, startPoint x: 362, startPoint y: 413, endPoint x: 260, endPoint y: 7, distance: 419.0
click at [579, 327] on span at bounding box center [584, 414] width 10 height 657
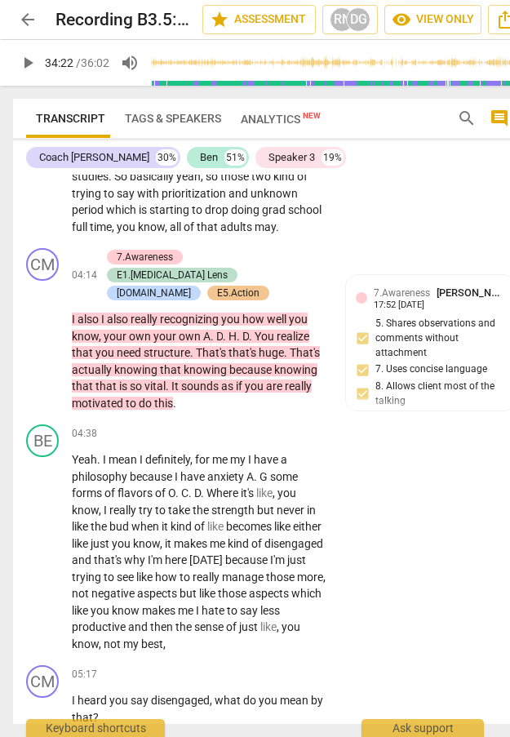
scroll to position [1905, 0]
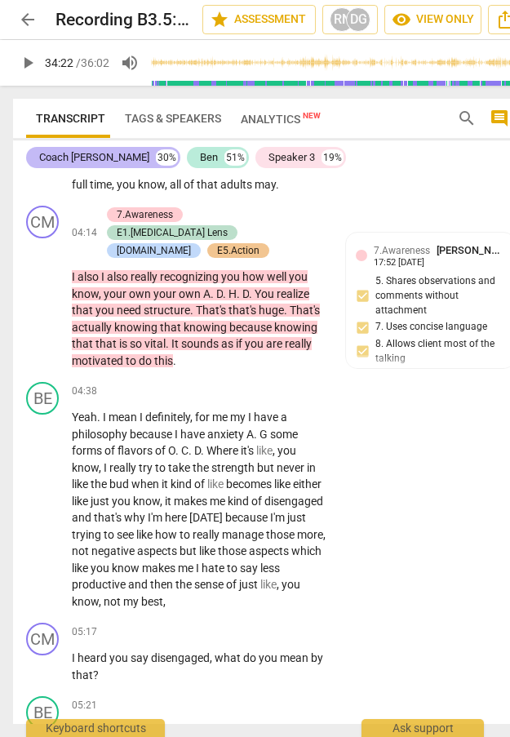
click at [96, 162] on div "Coach [PERSON_NAME]" at bounding box center [94, 157] width 110 height 16
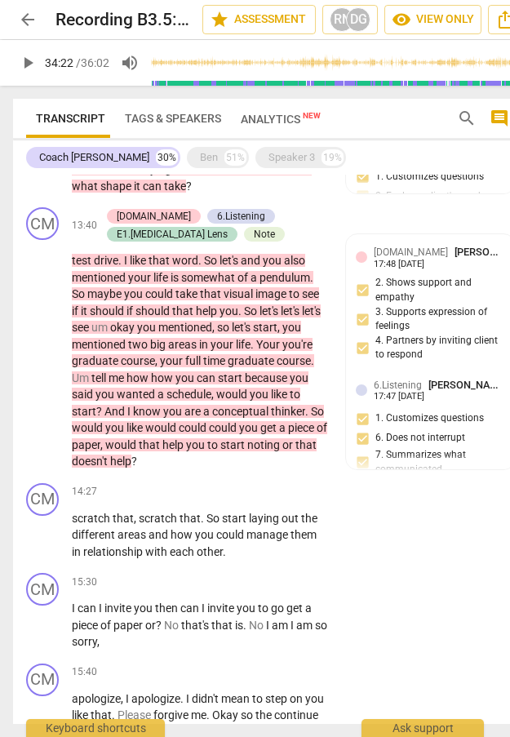
scroll to position [2066, 0]
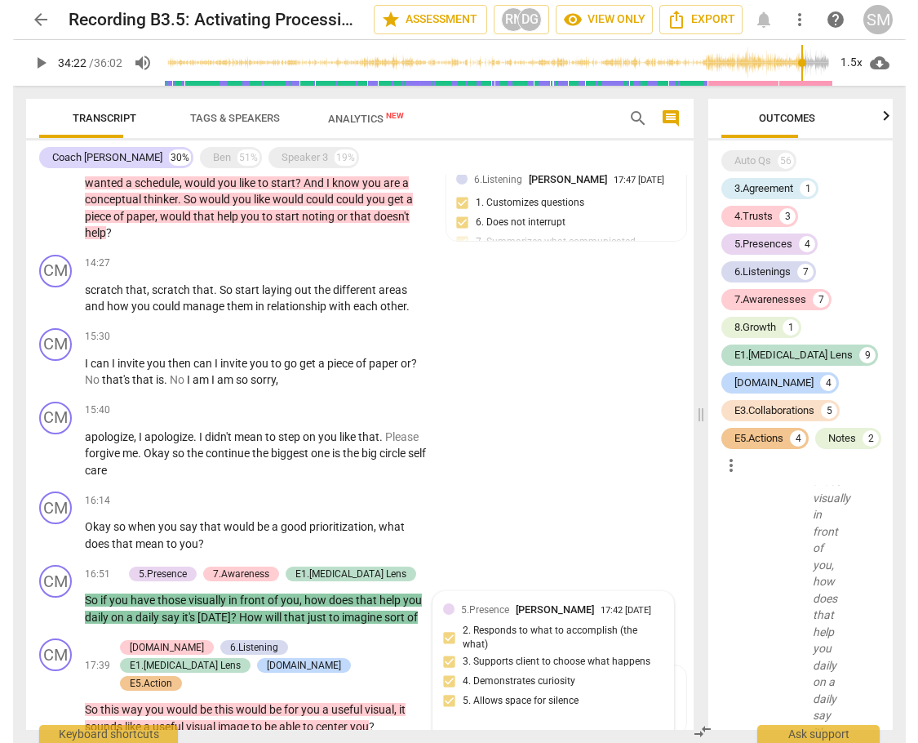
scroll to position [1857, 0]
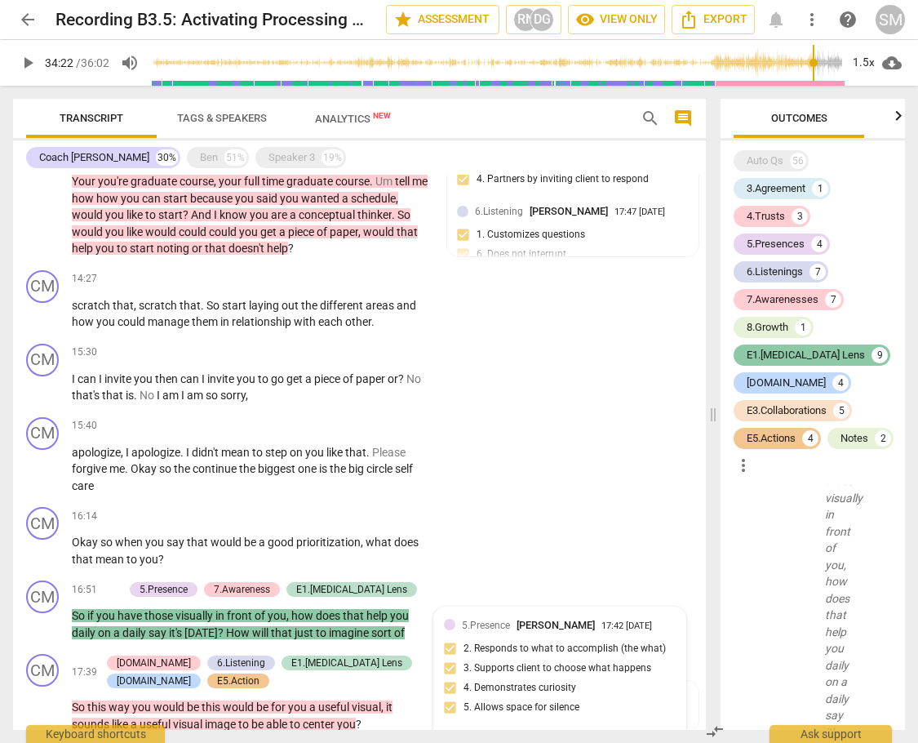
click at [764, 350] on div "E1.[MEDICAL_DATA] Lens" at bounding box center [806, 355] width 118 height 16
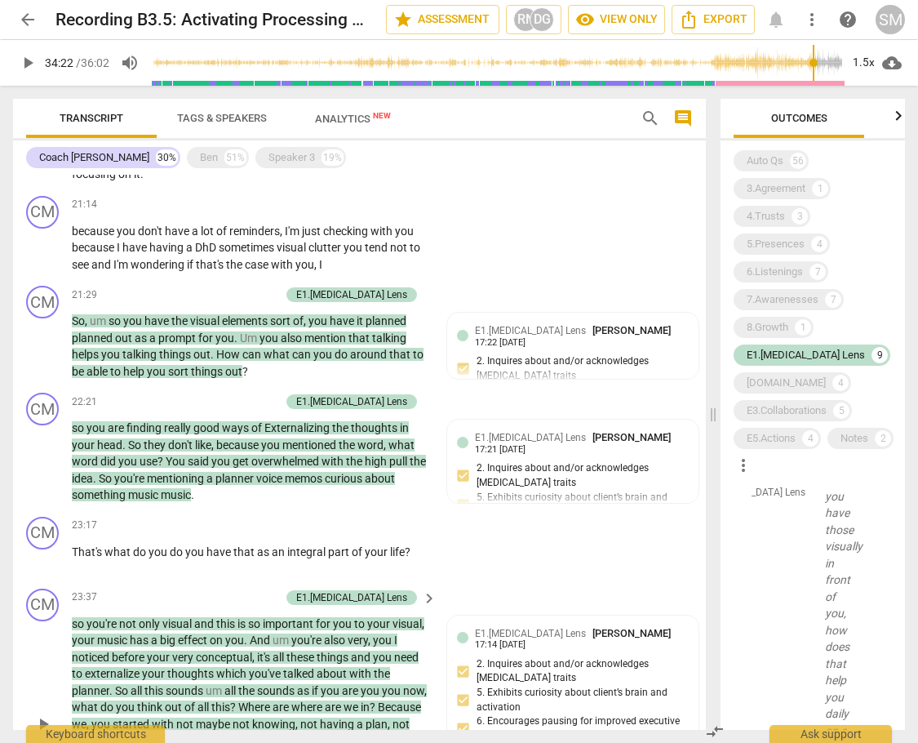
scroll to position [2946, 0]
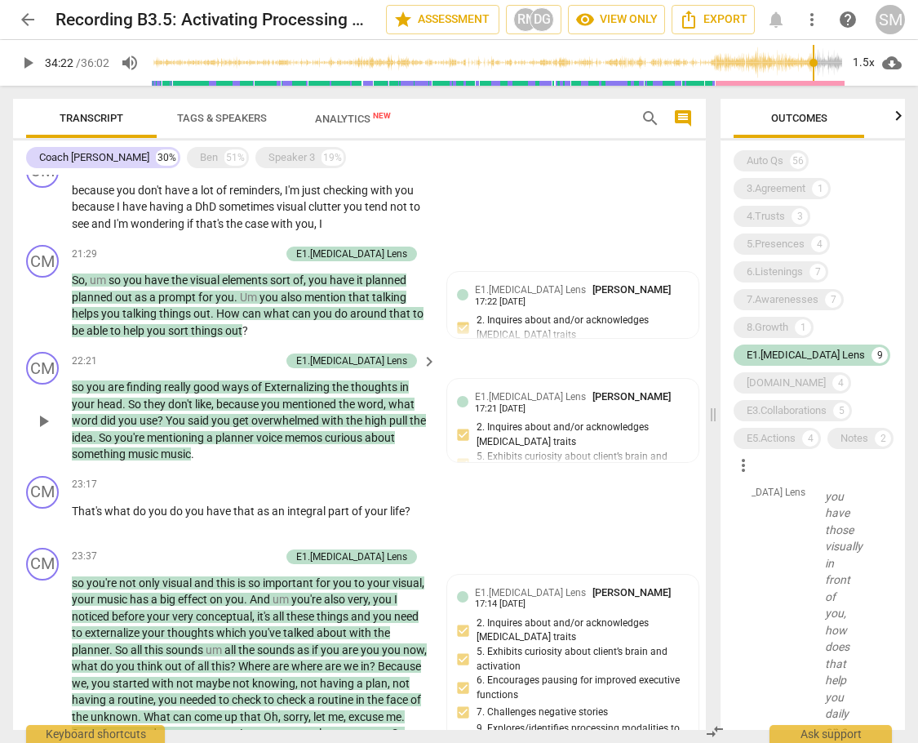
type input "2063"
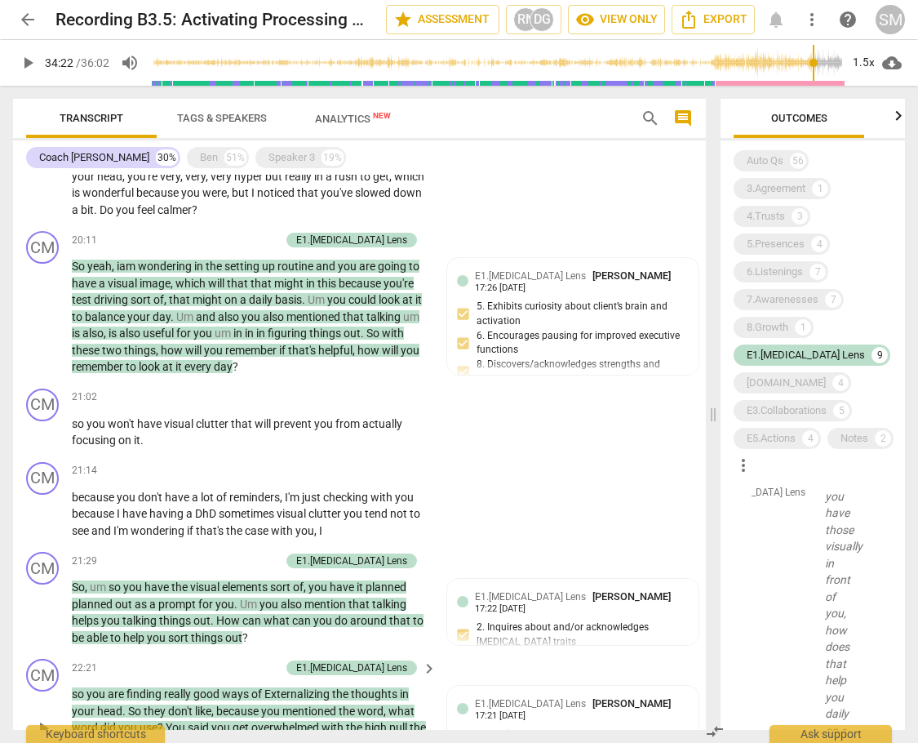
scroll to position [2541, 0]
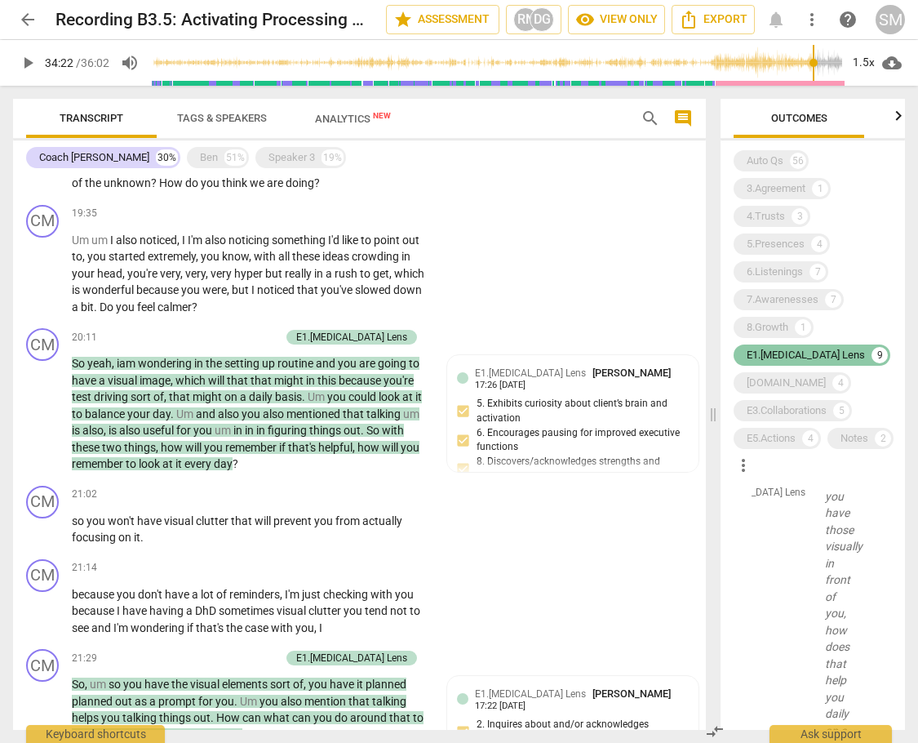
click at [796, 347] on div "E1.[MEDICAL_DATA] Lens" at bounding box center [806, 355] width 118 height 16
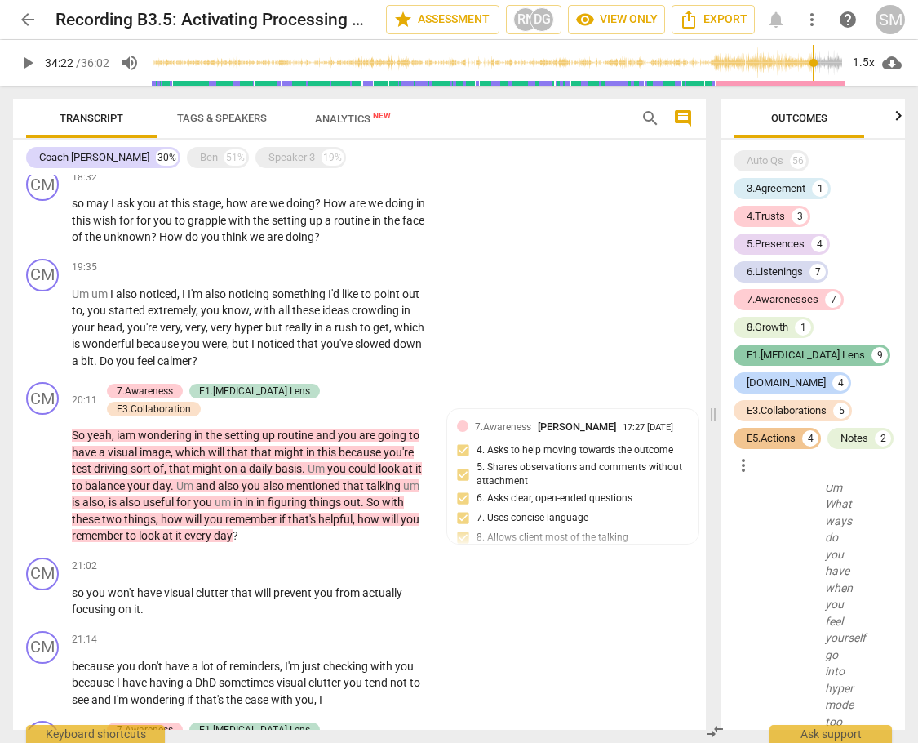
click at [796, 351] on div "E1.[MEDICAL_DATA] Lens" at bounding box center [806, 355] width 118 height 16
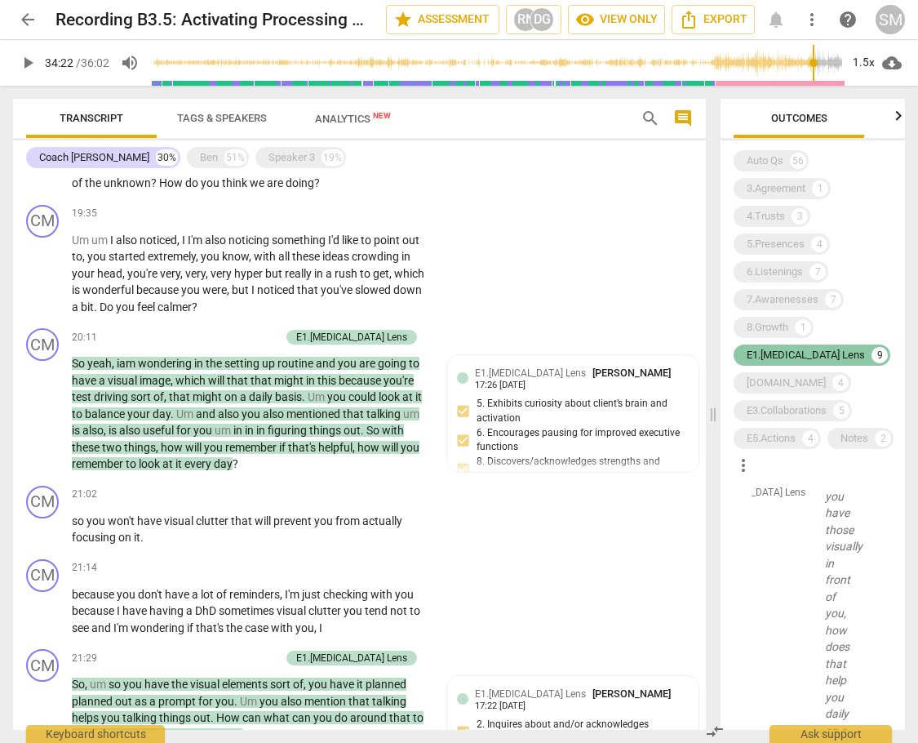
click at [796, 351] on div "E1.[MEDICAL_DATA] Lens" at bounding box center [806, 355] width 118 height 16
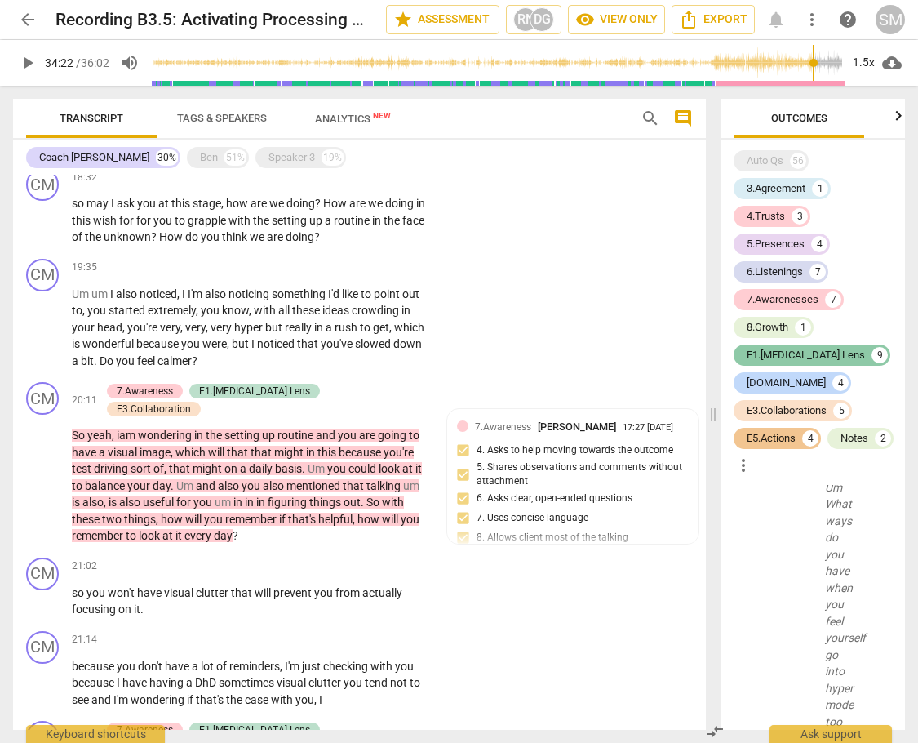
scroll to position [22307, 0]
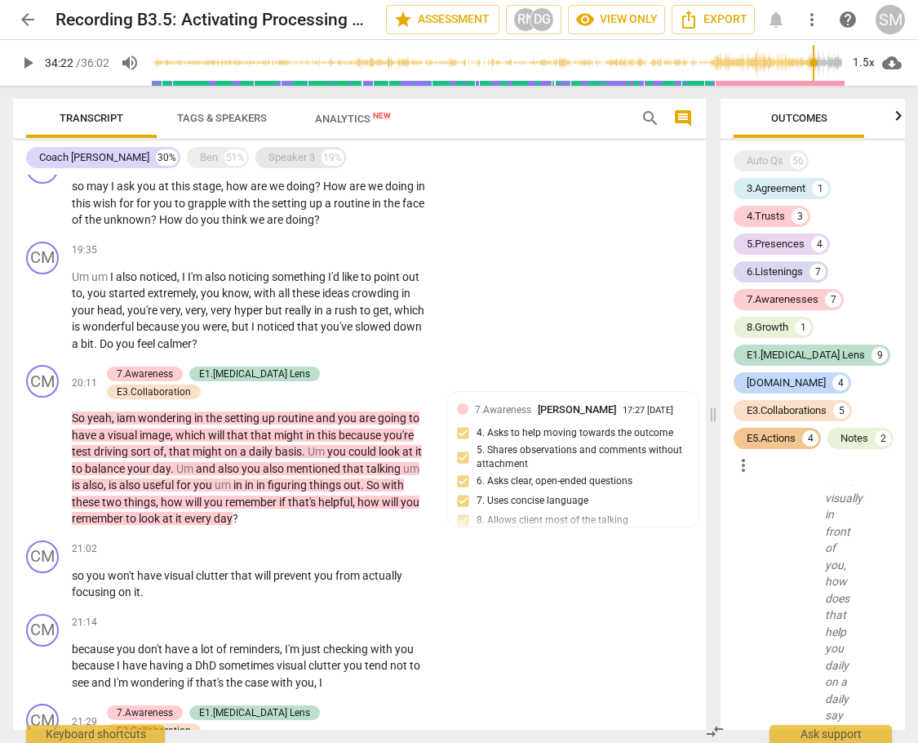
click at [269, 151] on div "Speaker 3" at bounding box center [292, 157] width 47 height 16
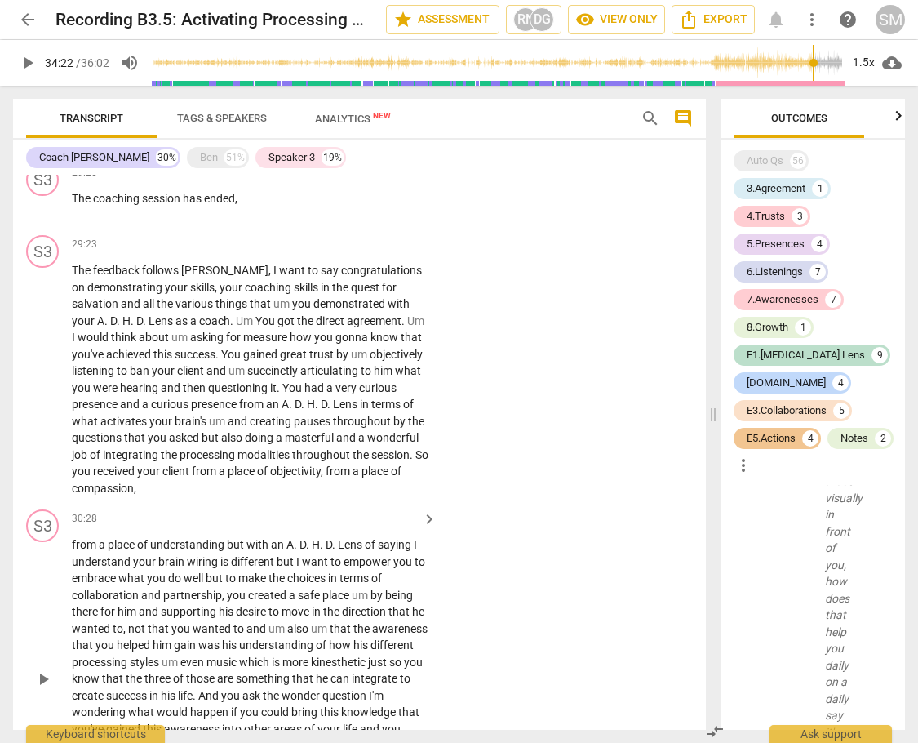
scroll to position [4735, 0]
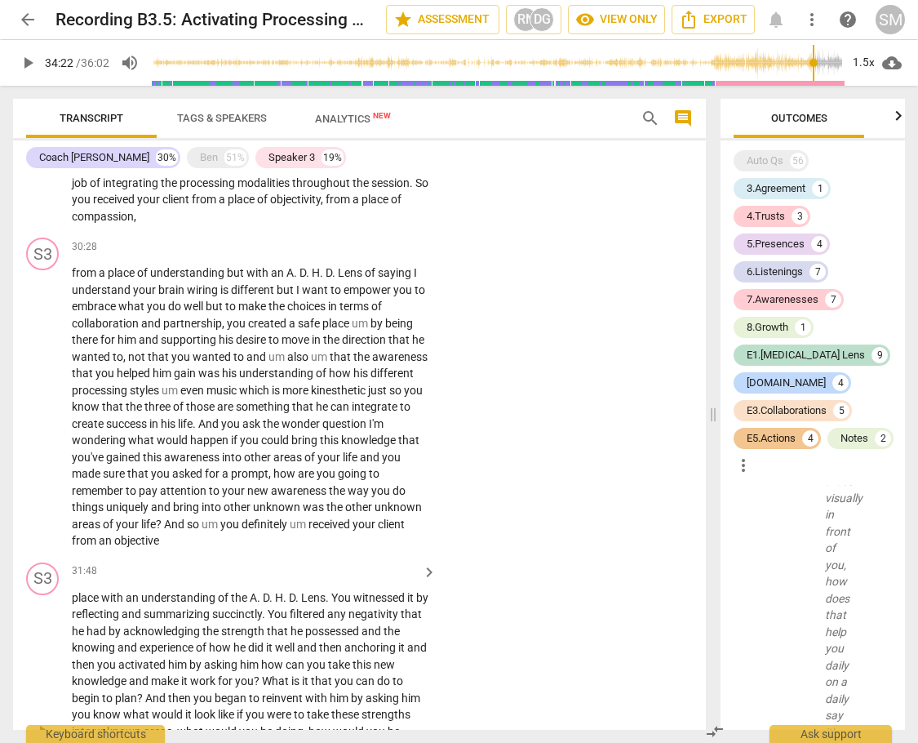
drag, startPoint x: 83, startPoint y: 502, endPoint x: 112, endPoint y: 496, distance: 29.1
click at [112, 589] on p "place with an understanding of the A . D . H . D . Lens . You witnessed it by r…" at bounding box center [250, 731] width 357 height 285
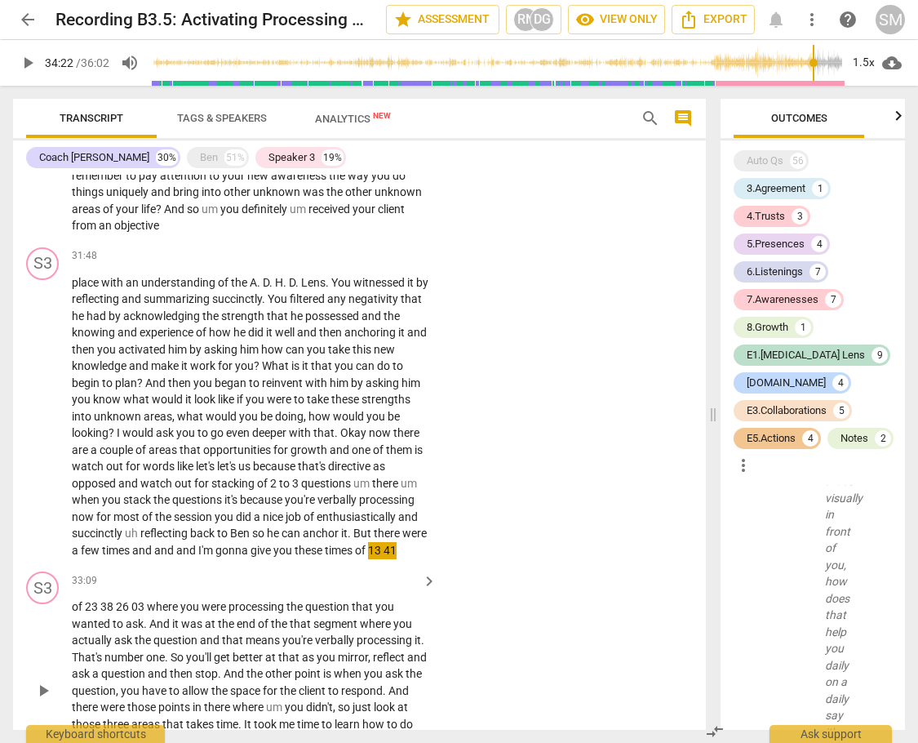
scroll to position [5023, 0]
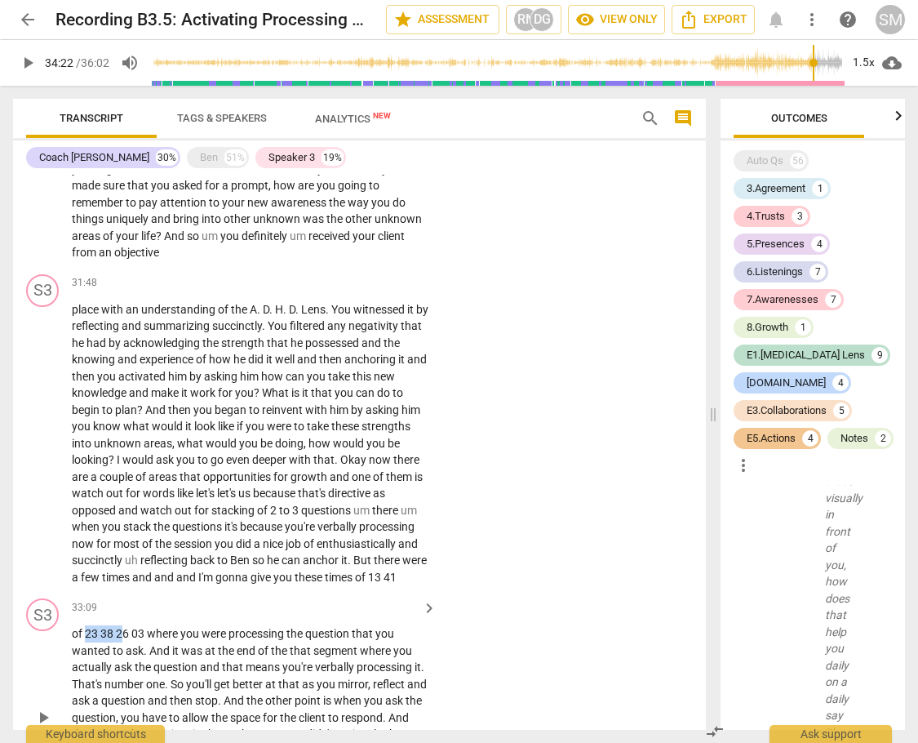
drag, startPoint x: 91, startPoint y: 264, endPoint x: 118, endPoint y: 265, distance: 27.8
click at [118, 625] on p "of 23 38 26 03 where you were processing the question that you wanted to ask . …" at bounding box center [250, 717] width 357 height 185
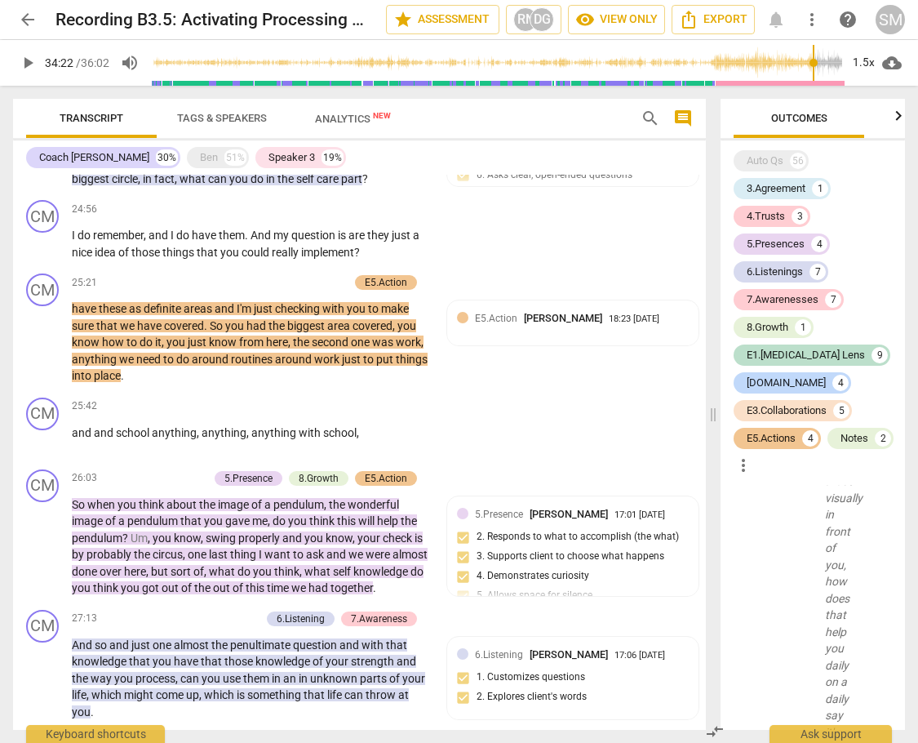
scroll to position [3662, 0]
